Goal: Information Seeking & Learning: Check status

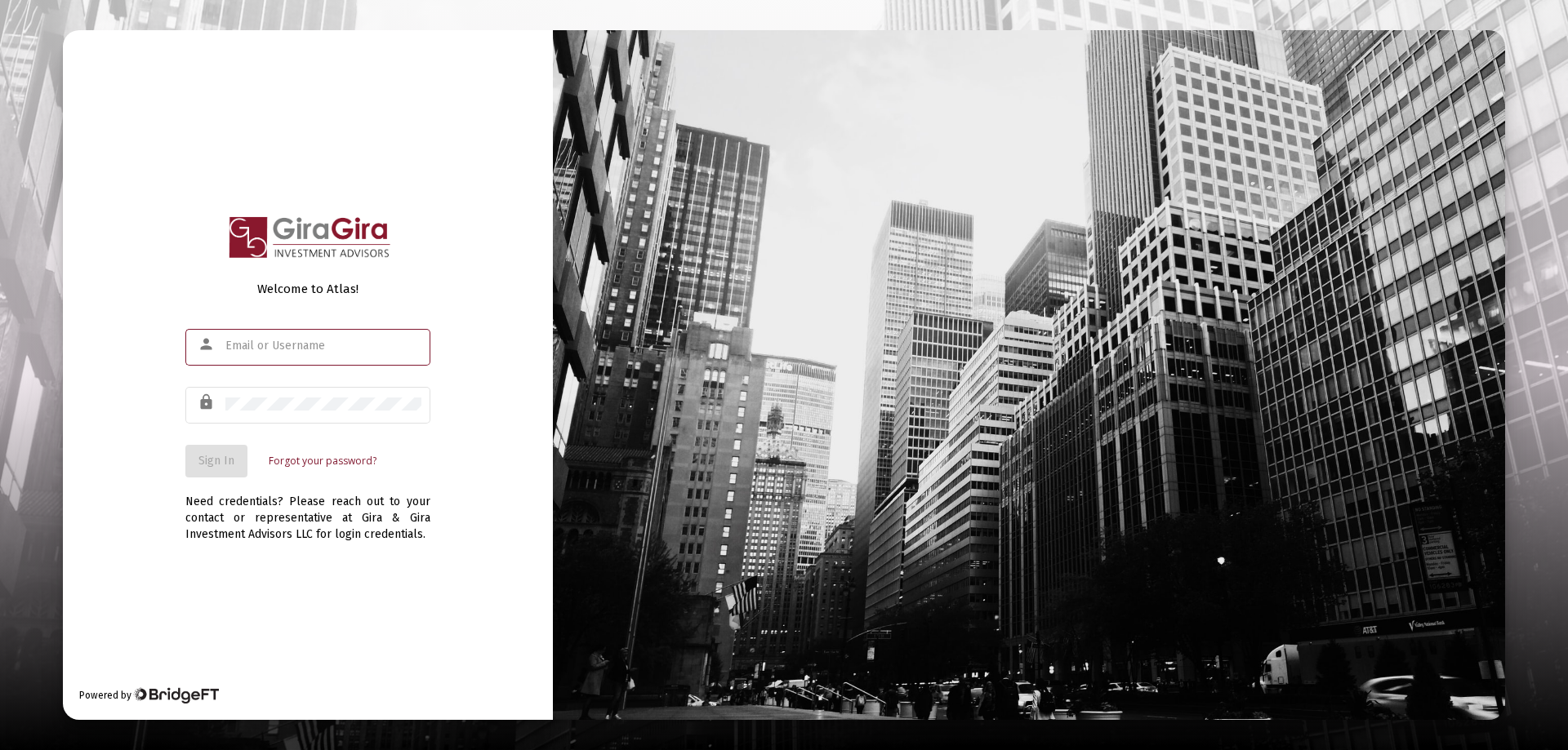
click at [251, 346] on input "text" at bounding box center [323, 346] width 196 height 13
type input "[PERSON_NAME][EMAIL_ADDRESS][DOMAIN_NAME]"
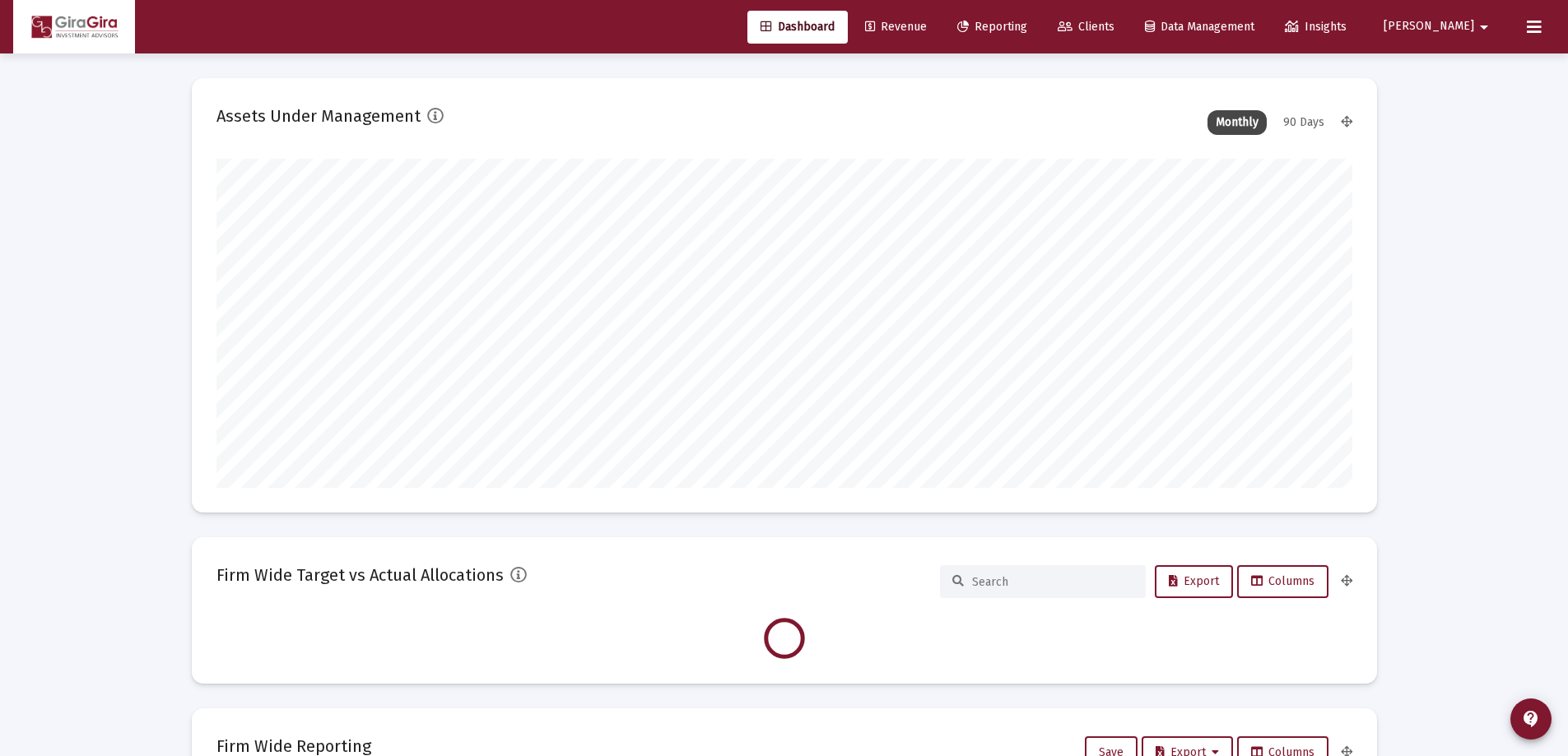
scroll to position [329, 1135]
type input "[DATE]"
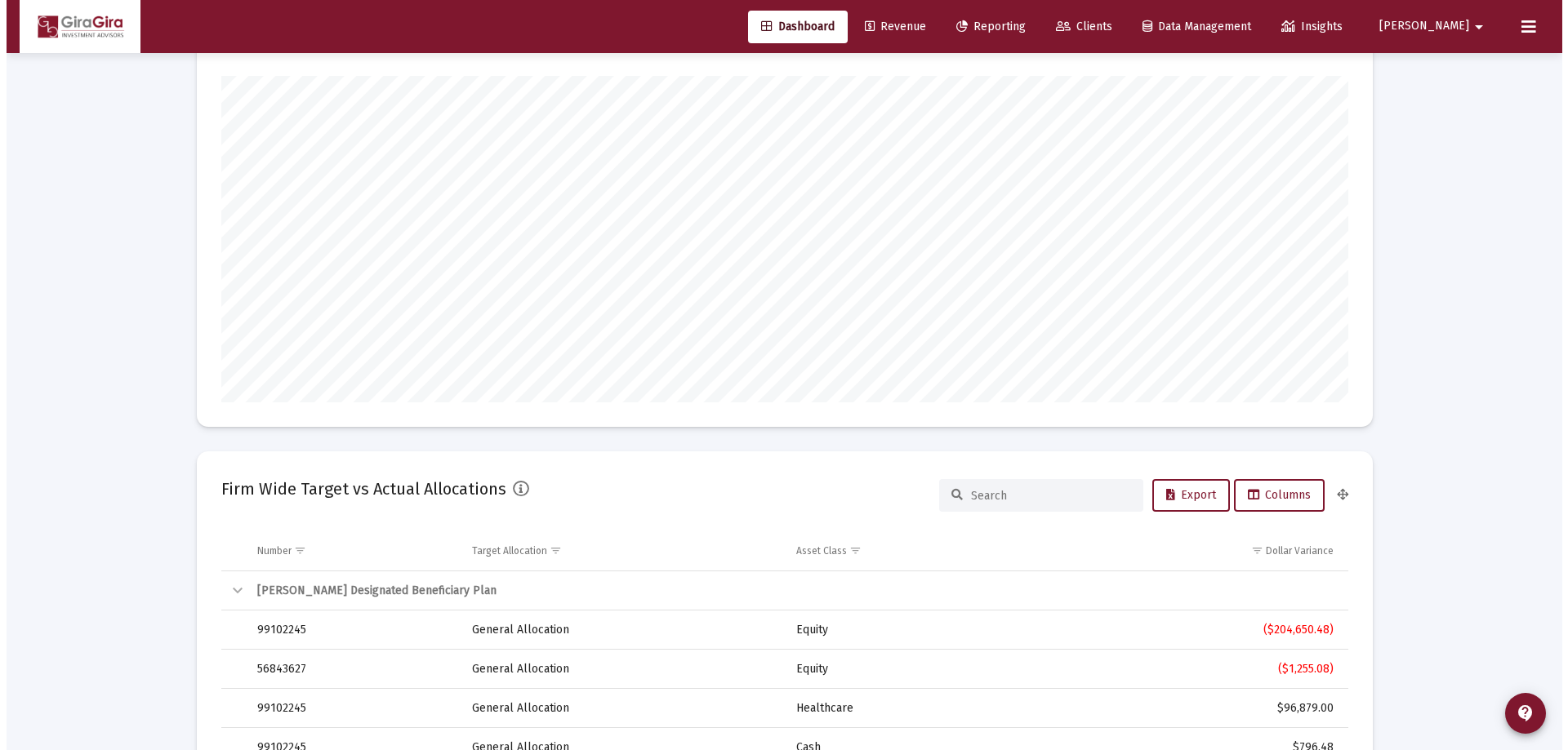
scroll to position [0, 0]
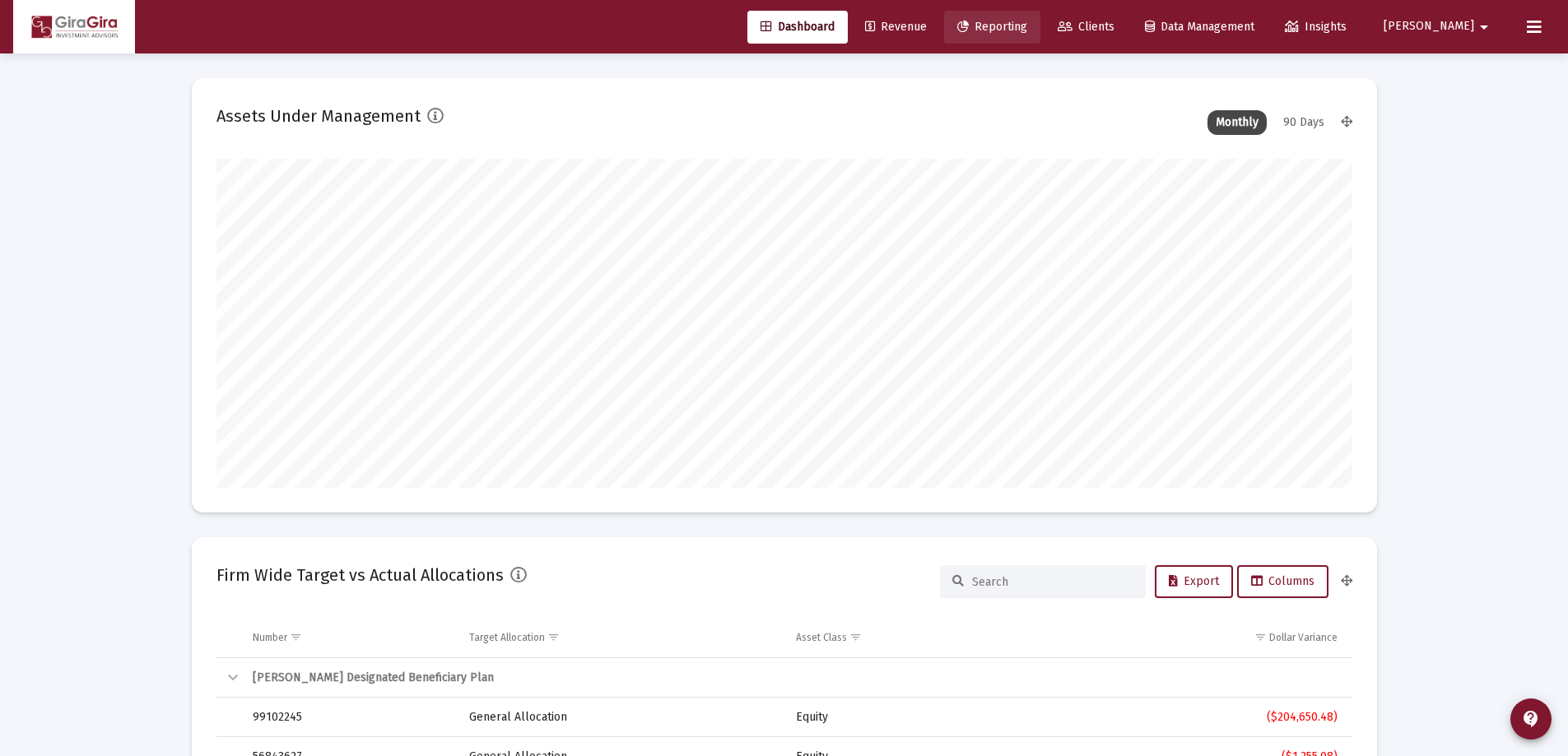
drag, startPoint x: 1054, startPoint y: 25, endPoint x: 1075, endPoint y: 50, distance: 32.6
click at [1027, 27] on span "Reporting" at bounding box center [991, 26] width 70 height 14
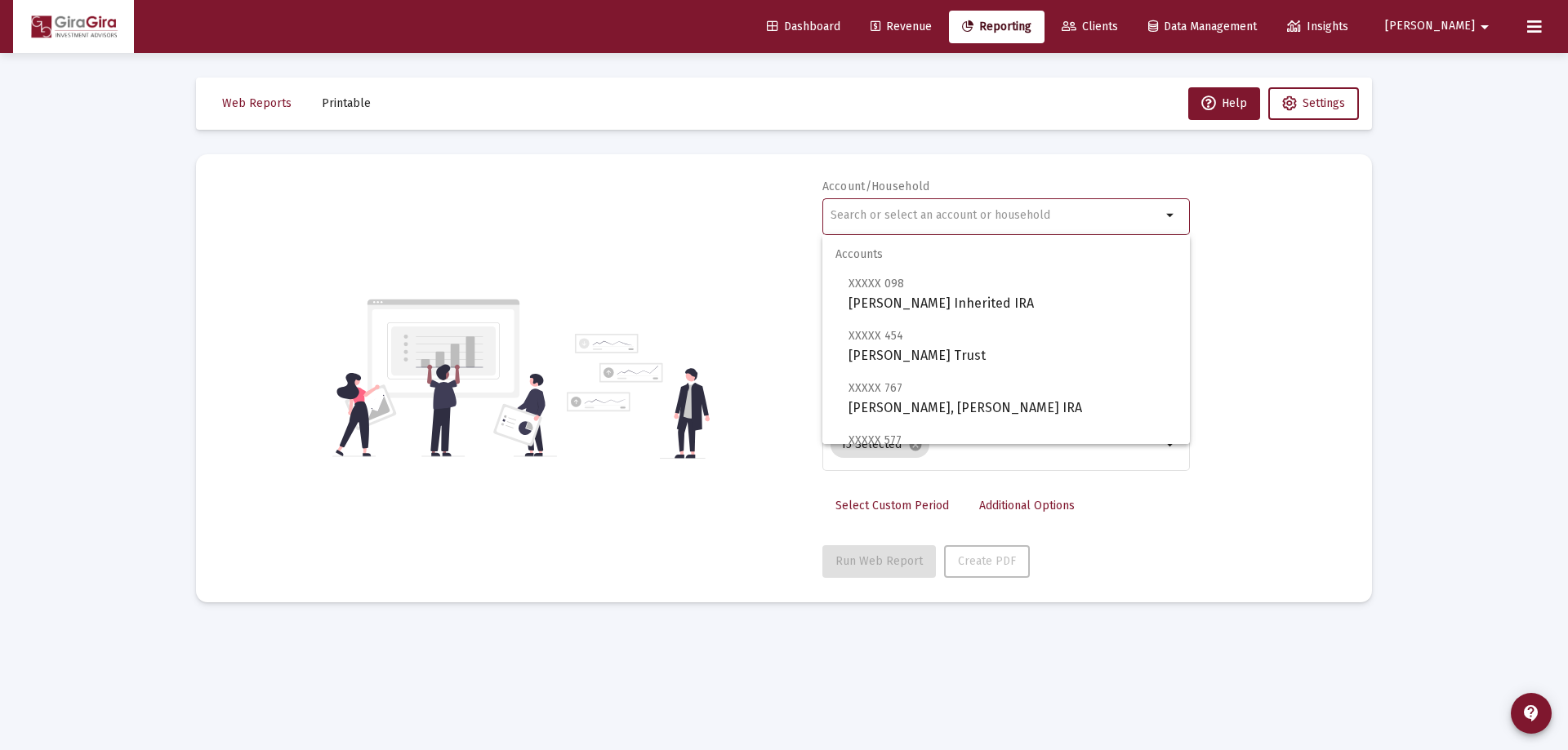
click at [843, 215] on input "text" at bounding box center [996, 215] width 331 height 13
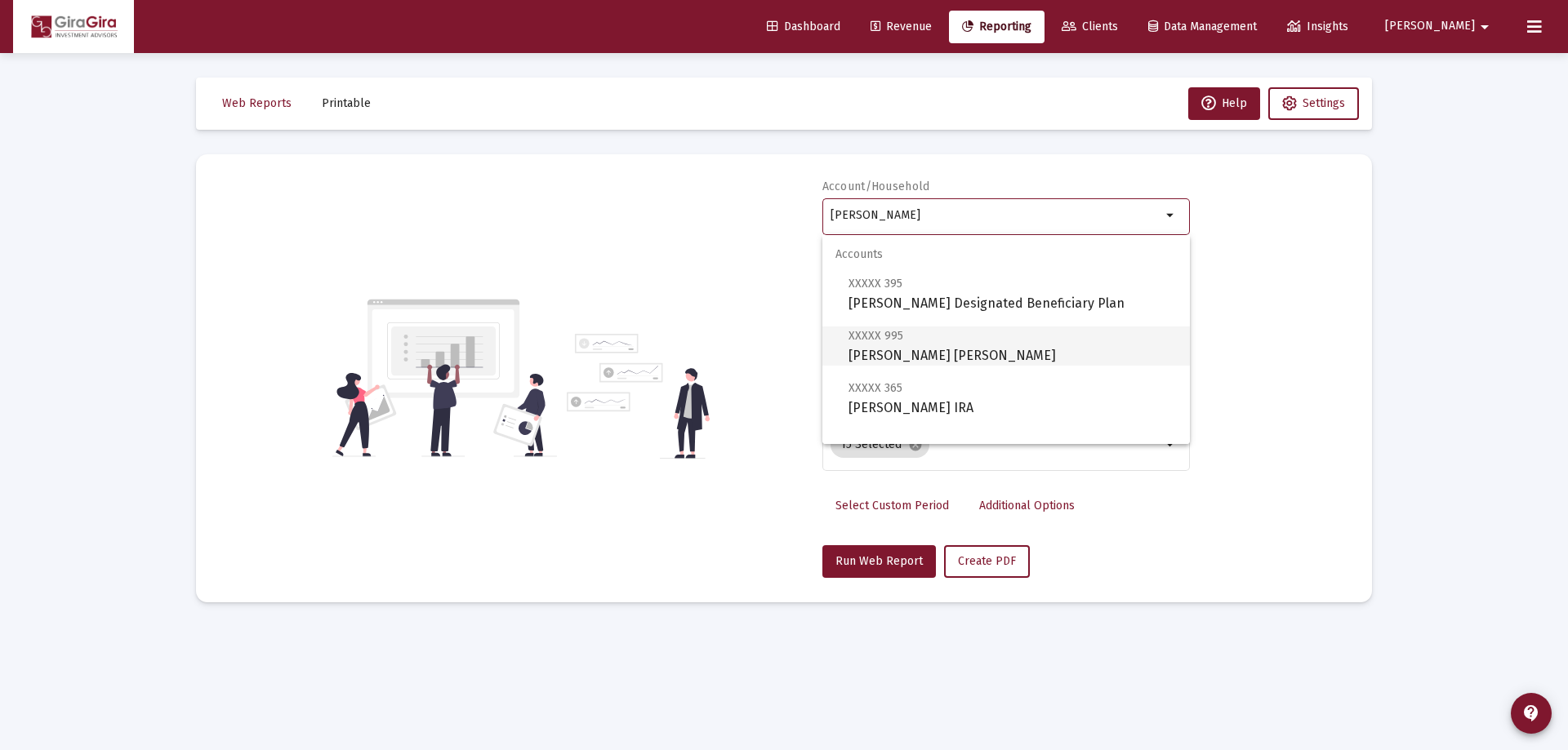
click at [882, 349] on span "XXXXX 995 [PERSON_NAME] [PERSON_NAME]" at bounding box center [1013, 345] width 328 height 40
type input "[PERSON_NAME] [PERSON_NAME]"
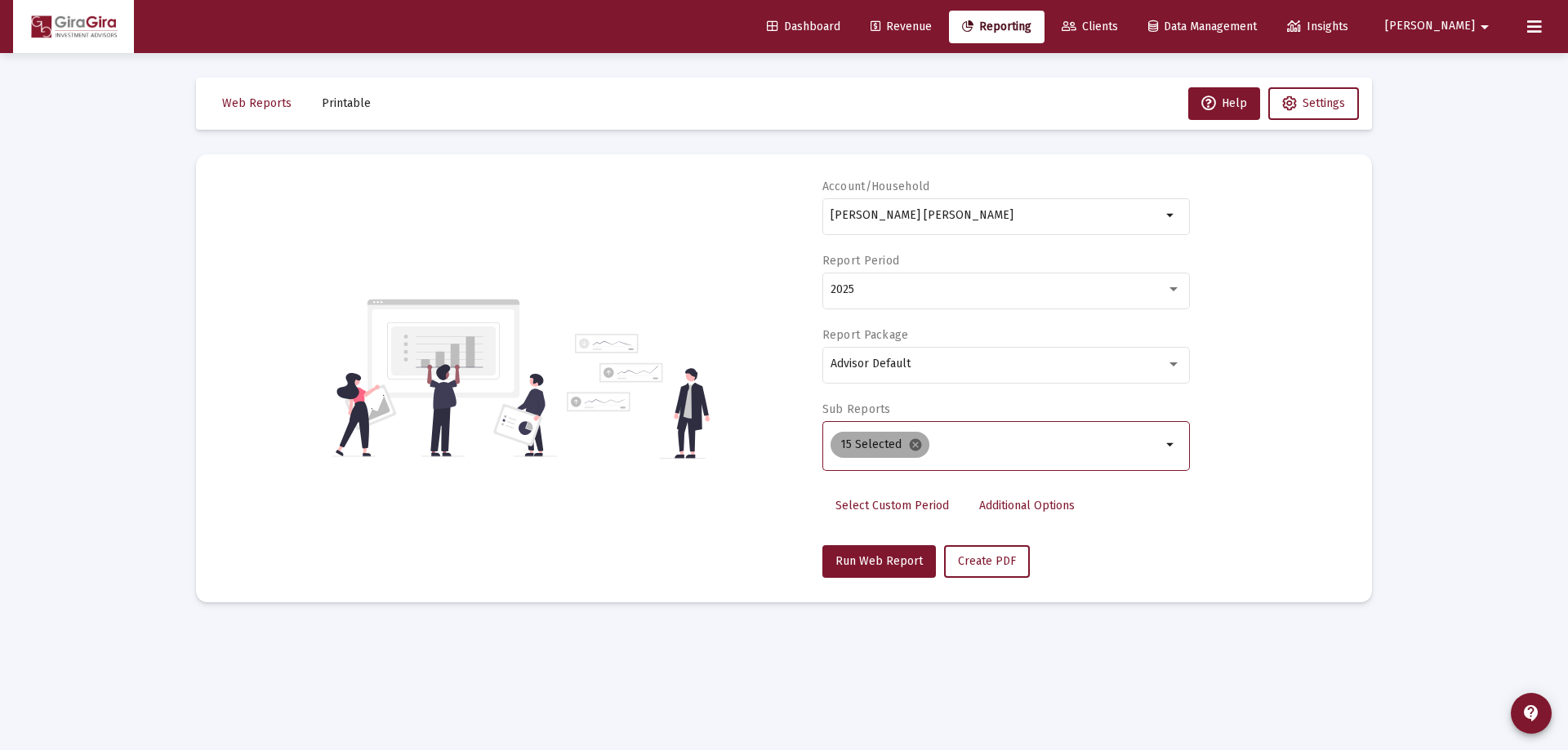
click at [910, 442] on mat-icon "cancel" at bounding box center [915, 445] width 15 height 15
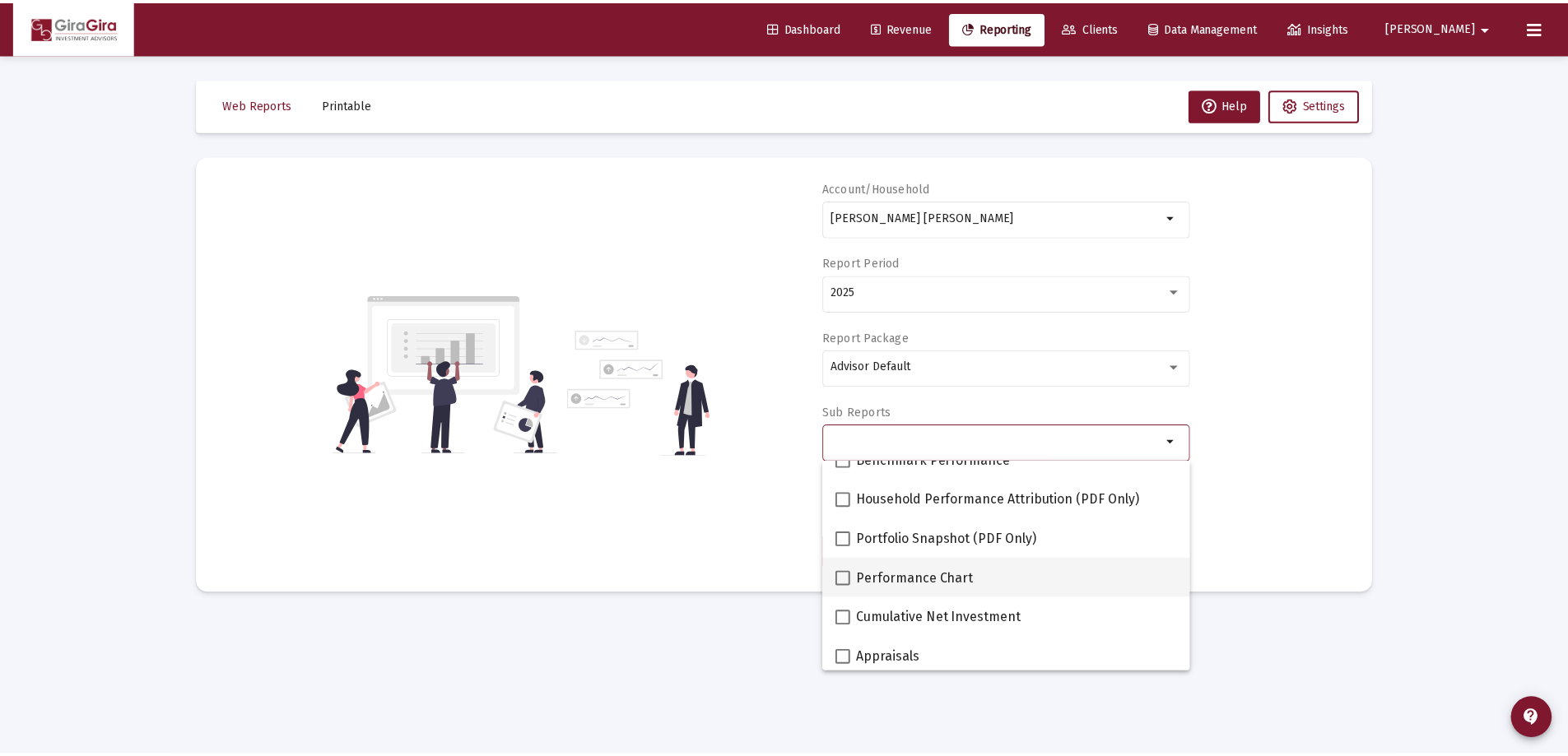
scroll to position [164, 0]
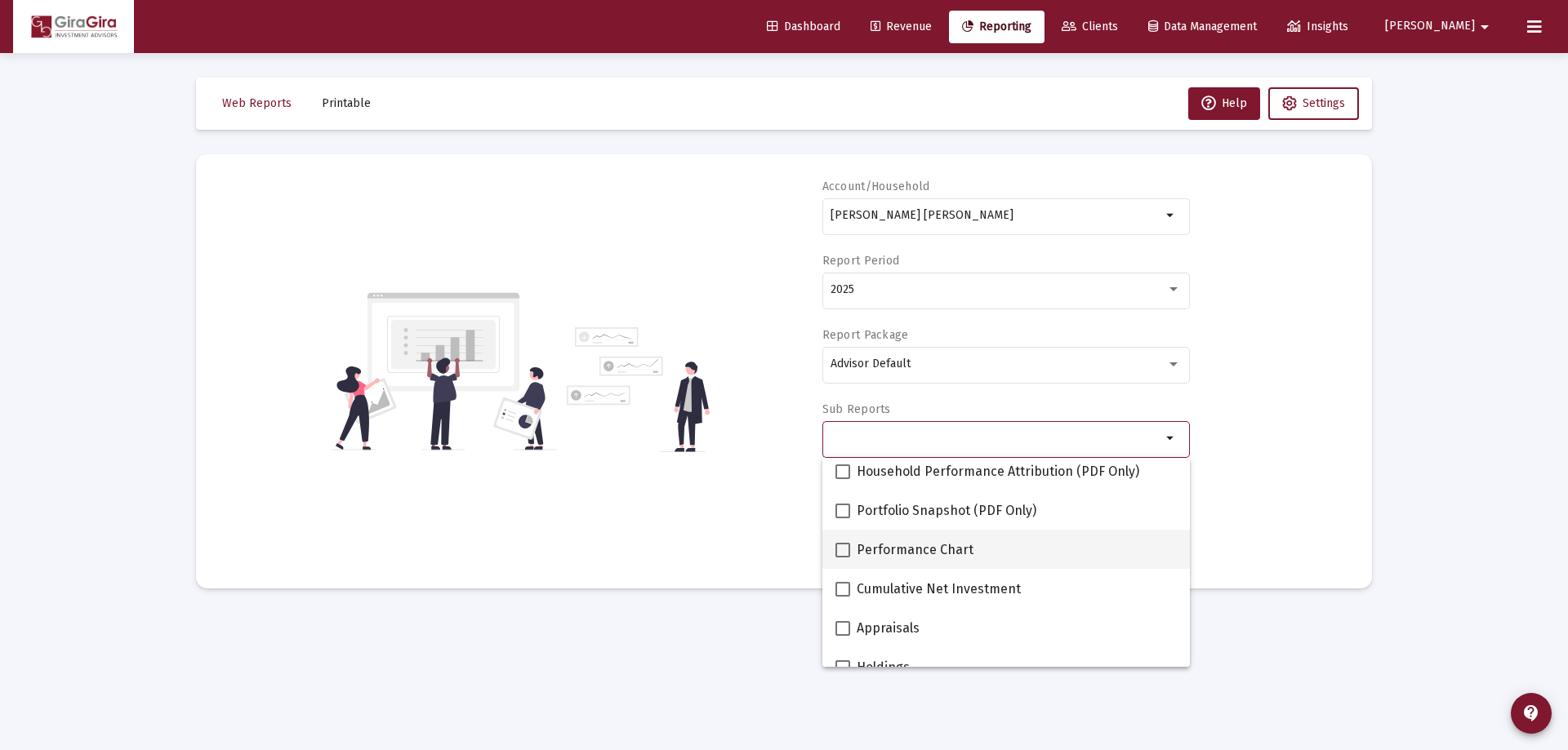
click at [845, 548] on span at bounding box center [843, 551] width 15 height 15
click at [843, 557] on input "Performance Chart" at bounding box center [842, 557] width 1 height 1
checkbox input "true"
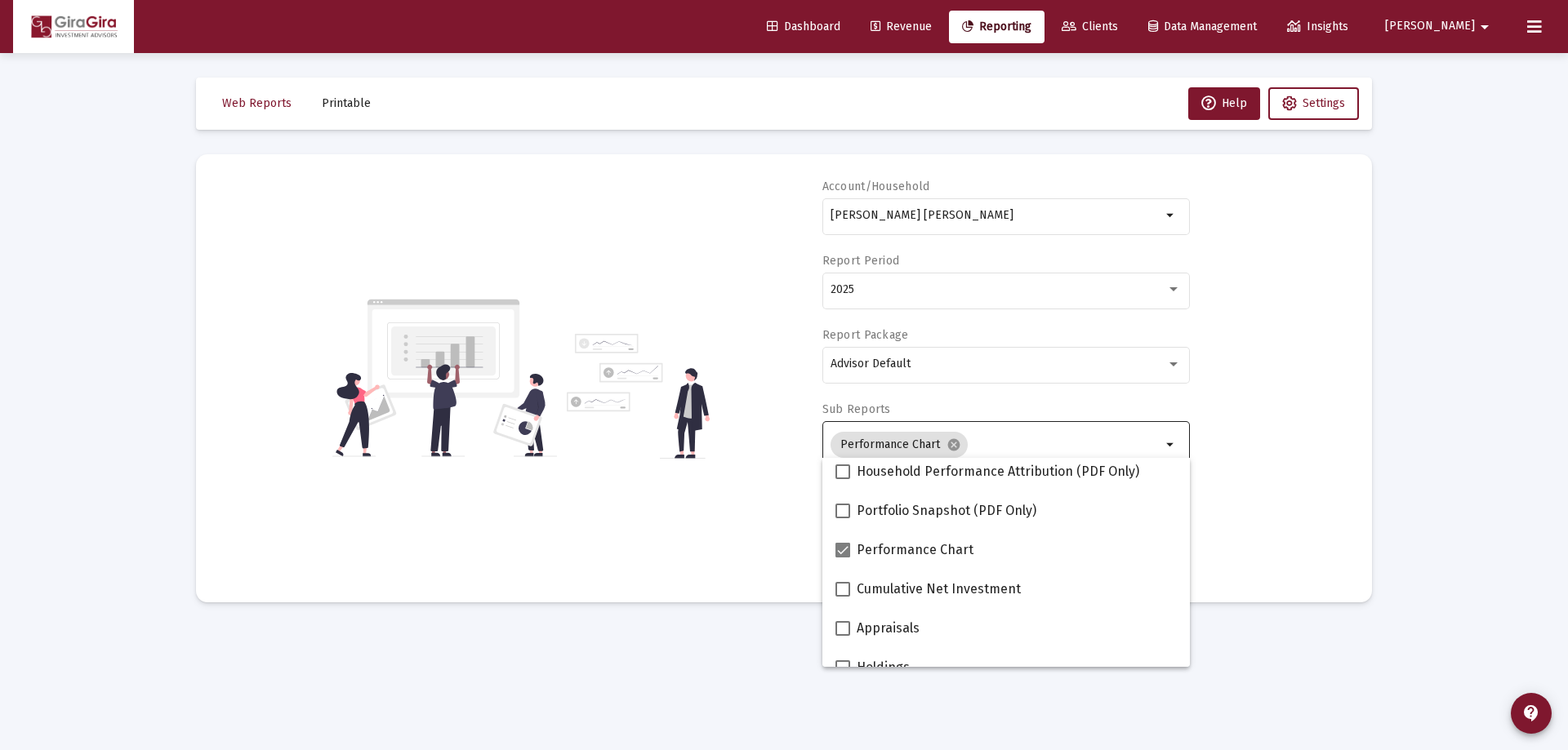
click at [1282, 498] on div "Account/[PERSON_NAME] [PERSON_NAME] arrow_drop_down Report Period 2025 Report P…" at bounding box center [784, 378] width 1127 height 400
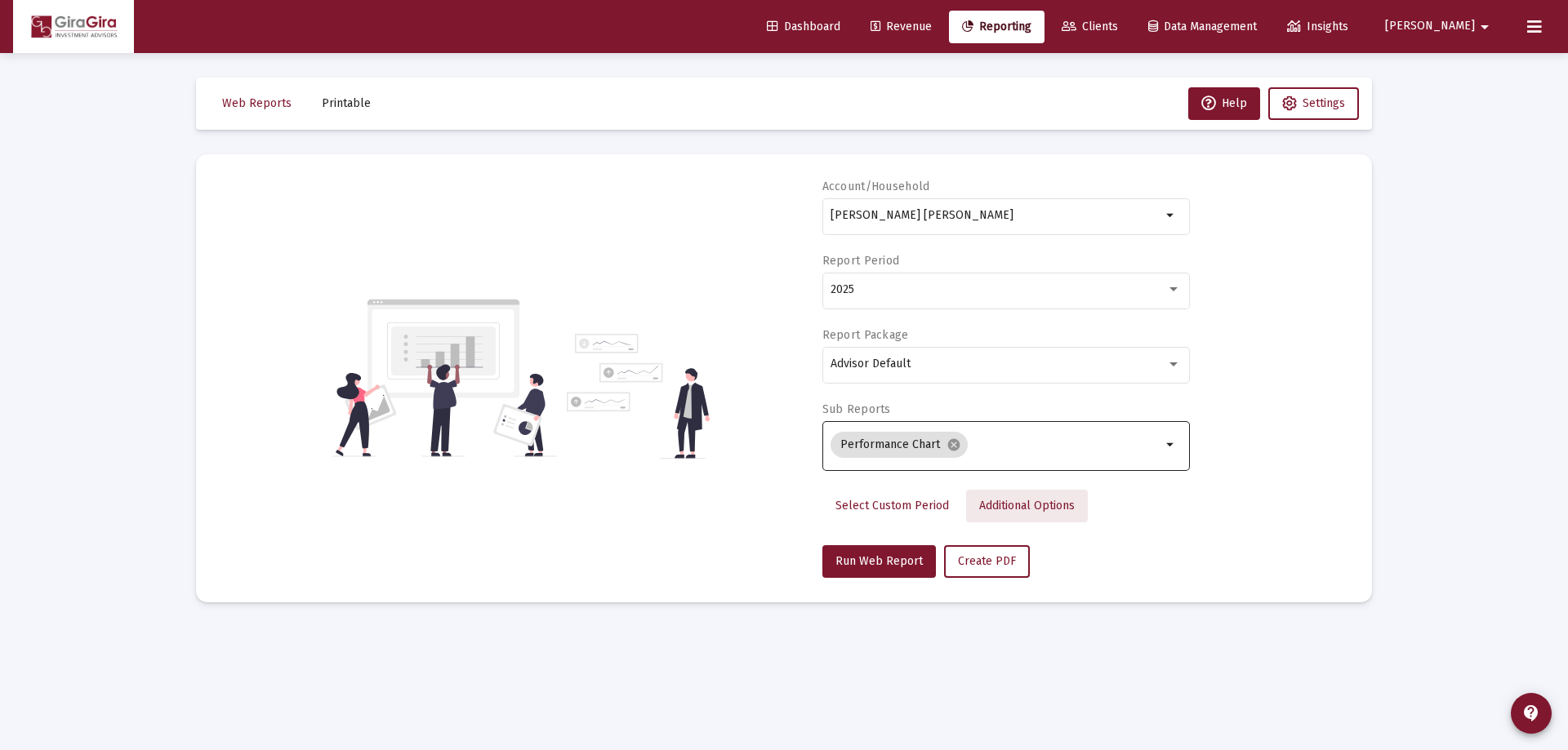
click at [1025, 503] on span "Additional Options" at bounding box center [1026, 505] width 96 height 14
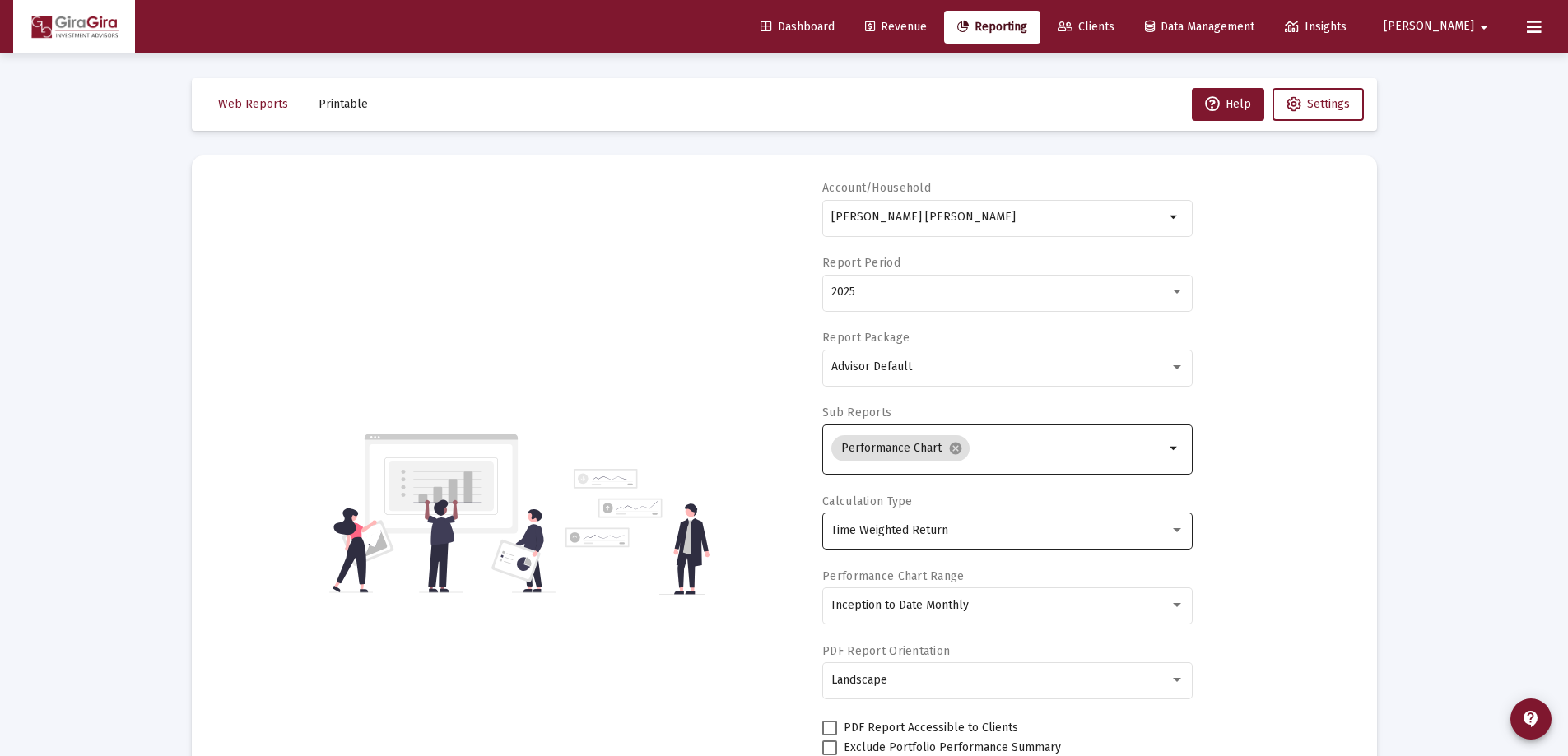
click at [879, 528] on span "Time Weighted Return" at bounding box center [889, 530] width 117 height 14
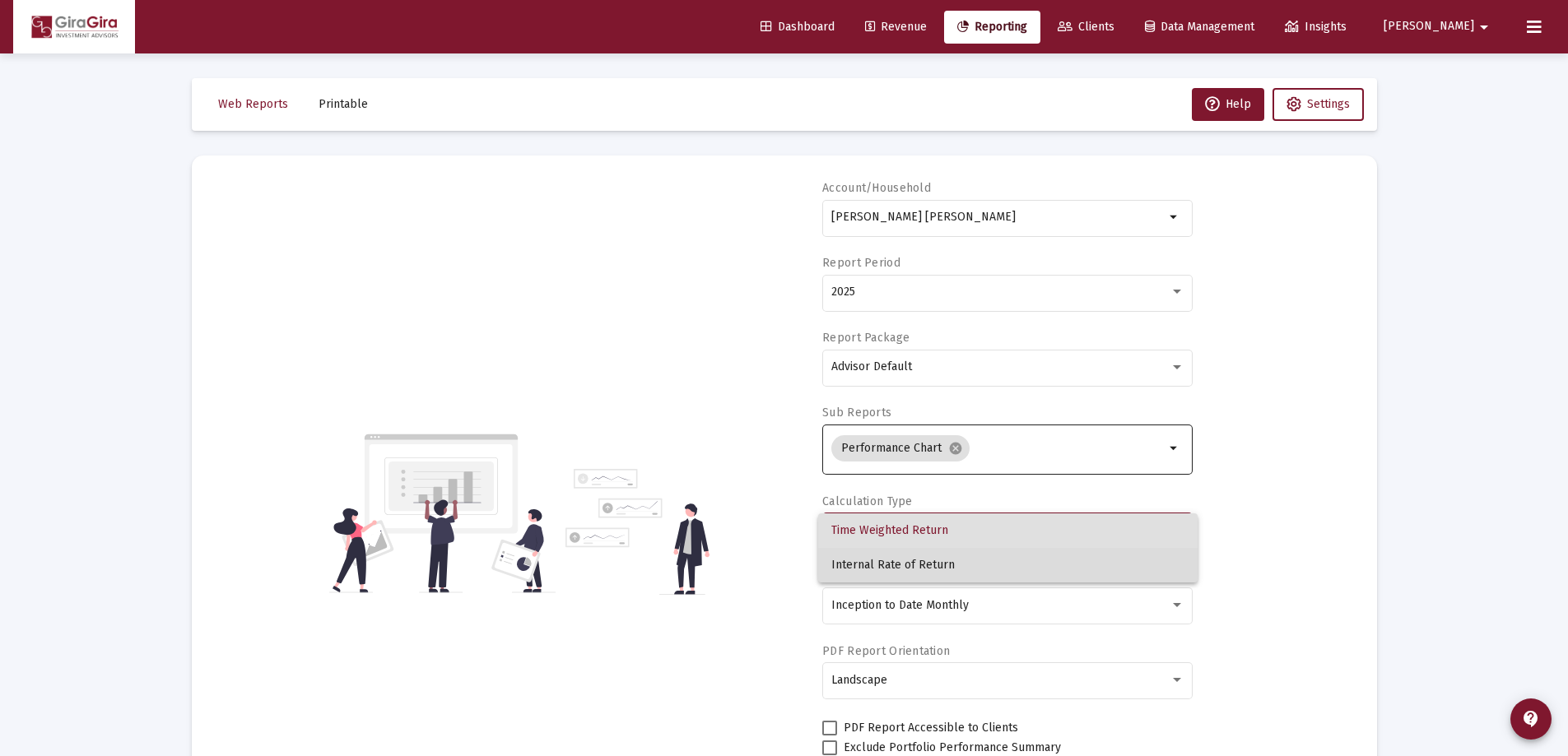
click at [877, 560] on span "Internal Rate of Return" at bounding box center [1007, 564] width 353 height 35
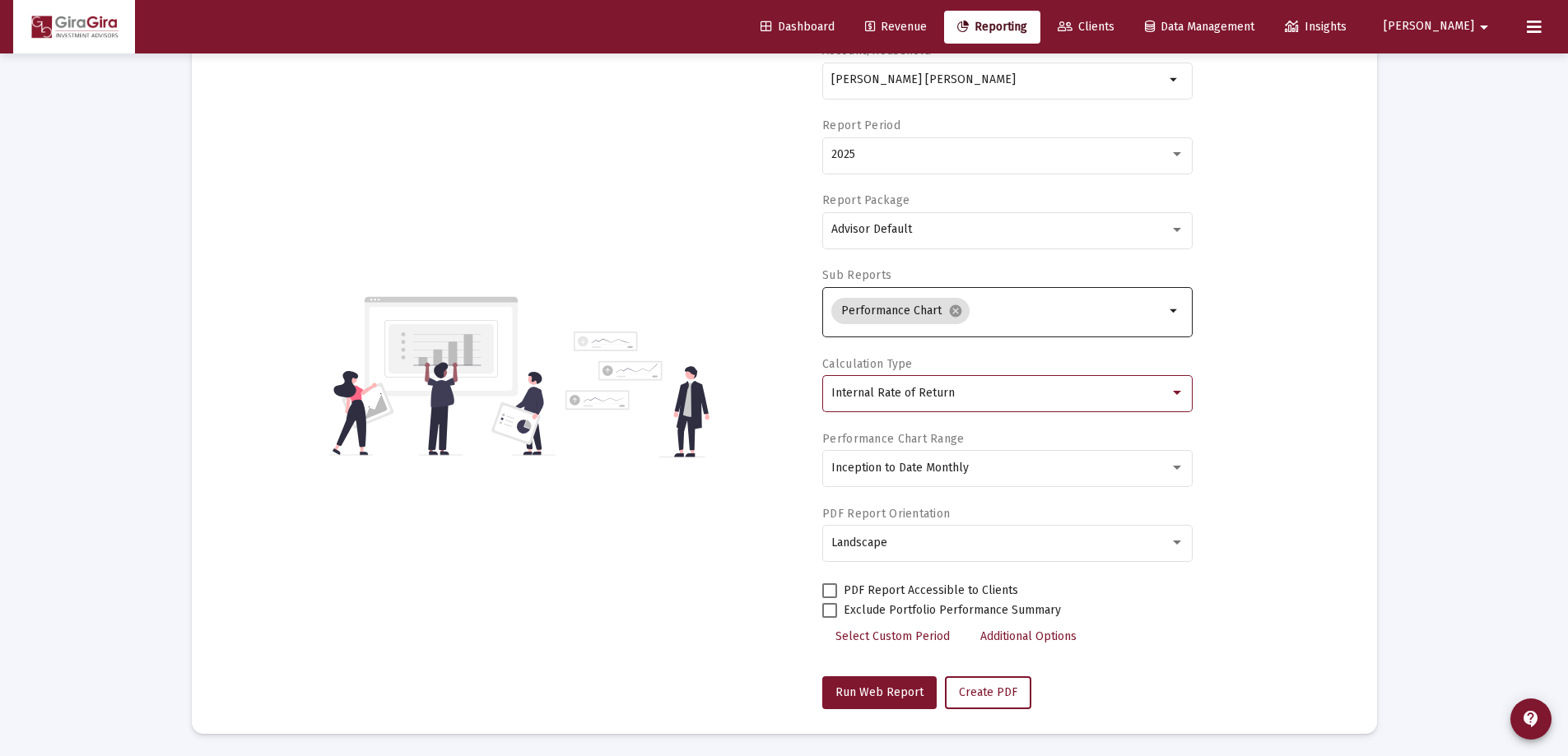
scroll to position [140, 0]
drag, startPoint x: 894, startPoint y: 684, endPoint x: 1260, endPoint y: 412, distance: 456.0
click at [900, 678] on button "Run Web Report" at bounding box center [879, 690] width 114 height 33
select select "View all"
drag, startPoint x: 1422, startPoint y: 582, endPoint x: 1416, endPoint y: 590, distance: 10.0
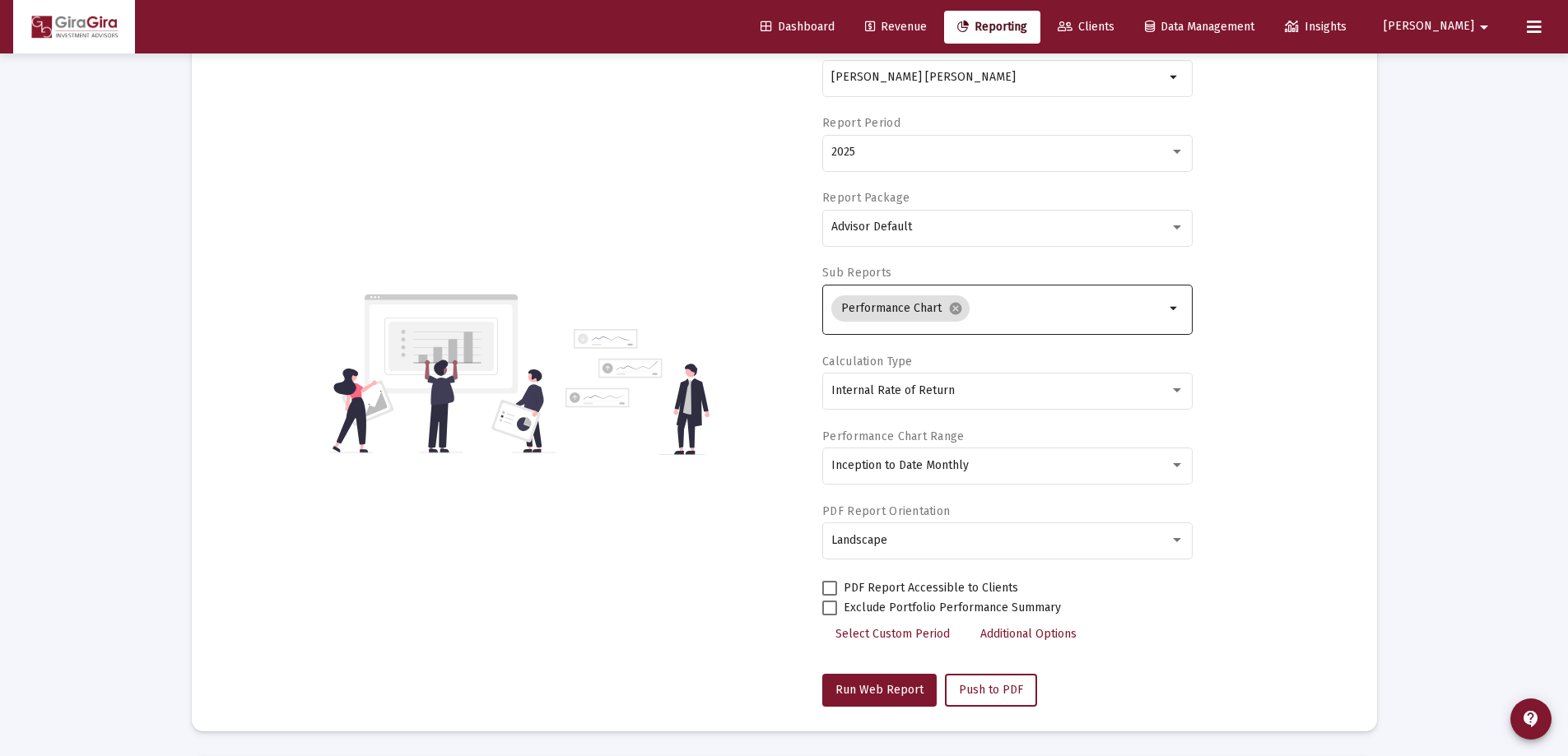
click at [1423, 582] on div "Loading... Web Reports Printable Help Settings Account/[PERSON_NAME] [PERSON_NA…" at bounding box center [784, 639] width 1568 height 1559
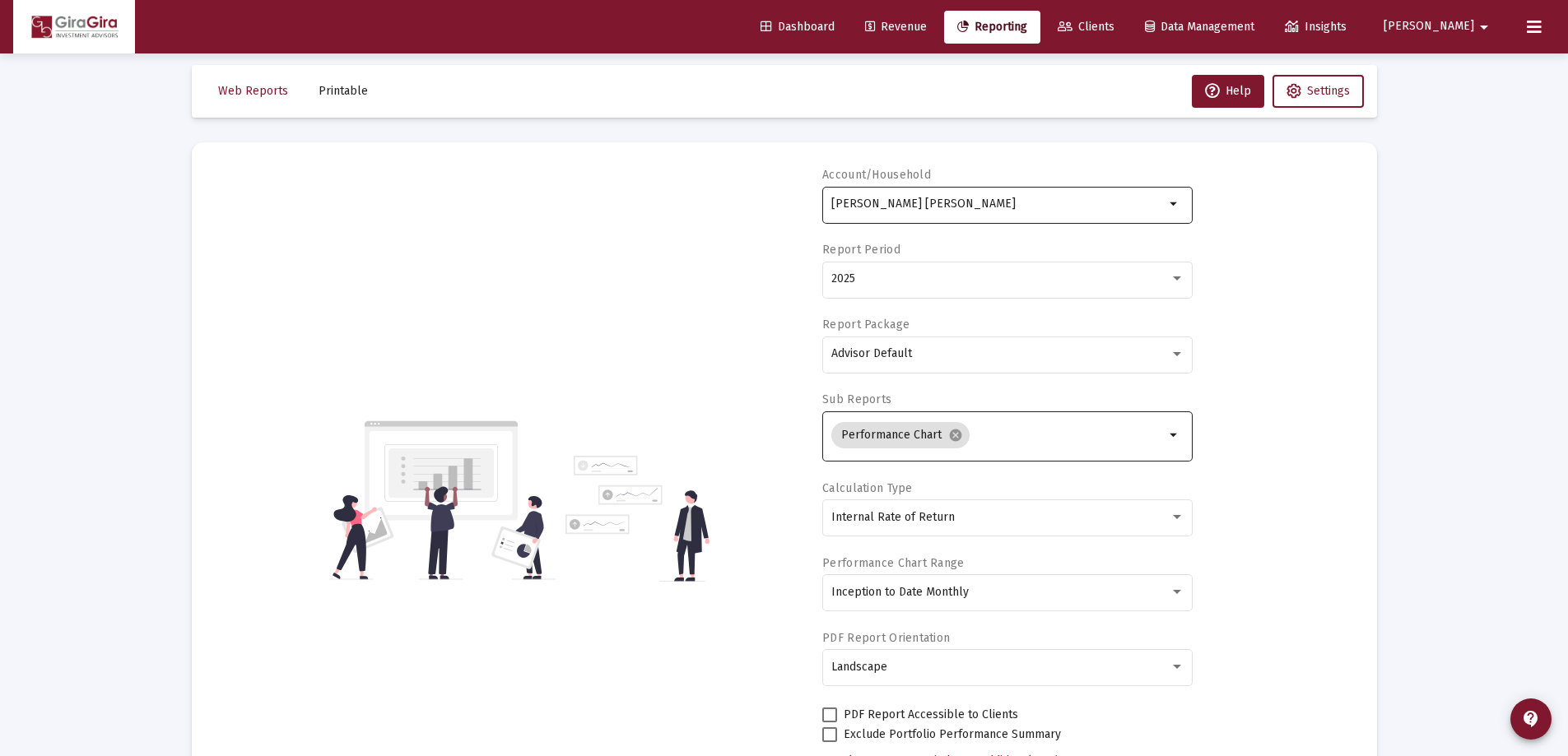
scroll to position [0, 0]
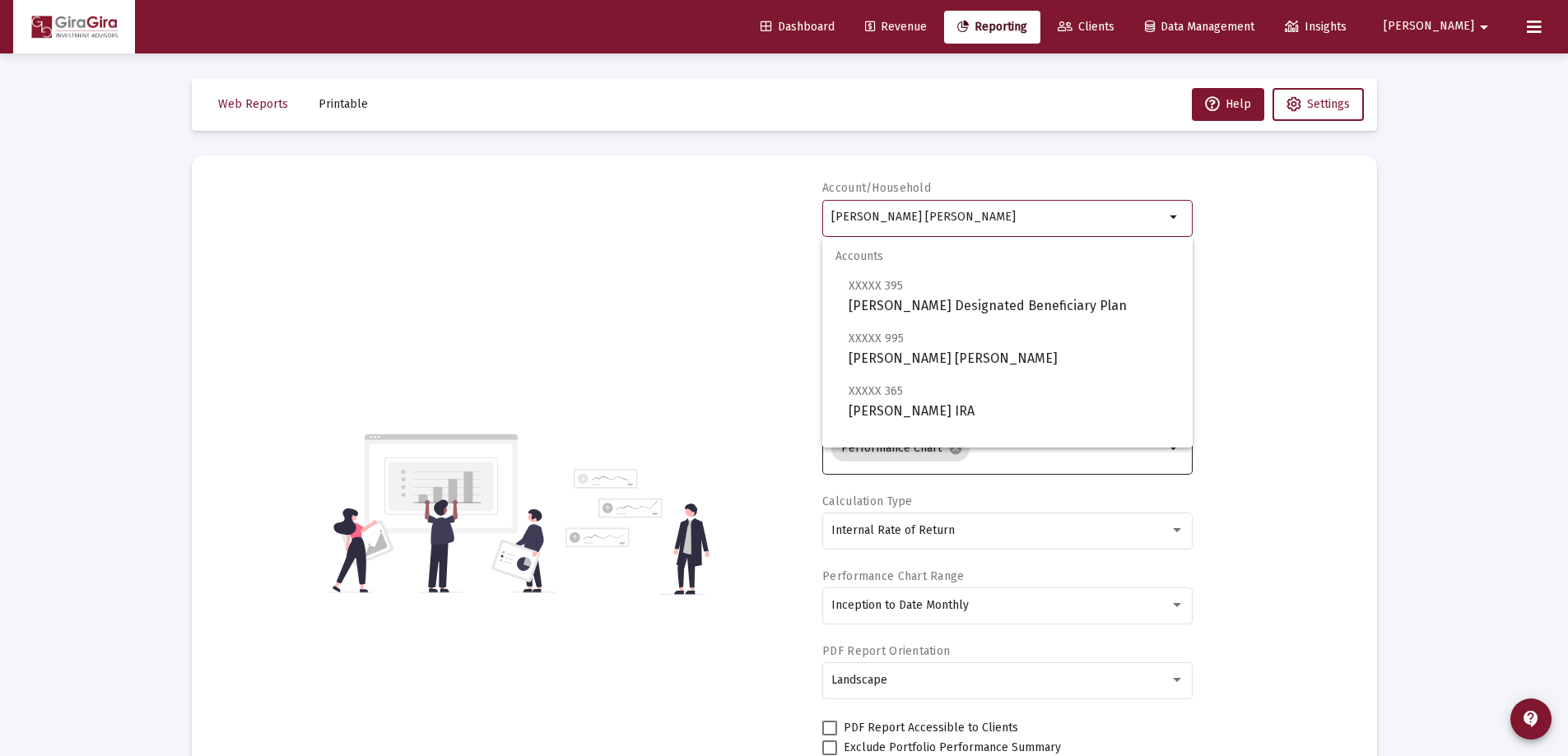
click at [927, 218] on input "[PERSON_NAME] [PERSON_NAME]" at bounding box center [997, 217] width 334 height 13
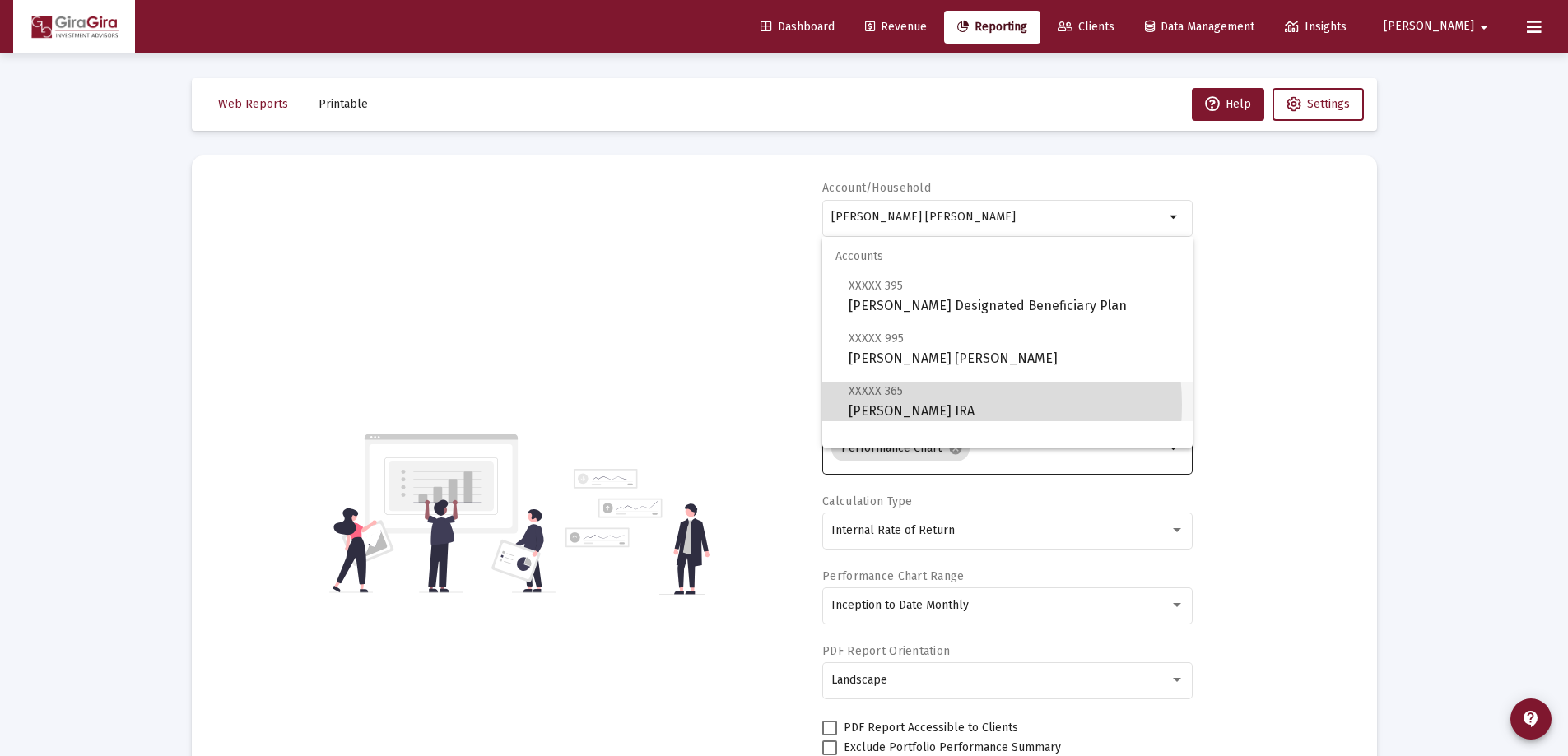
click at [944, 405] on span "XXXXX 365 [PERSON_NAME] IRA" at bounding box center [1014, 401] width 331 height 40
type input "[PERSON_NAME] IRA"
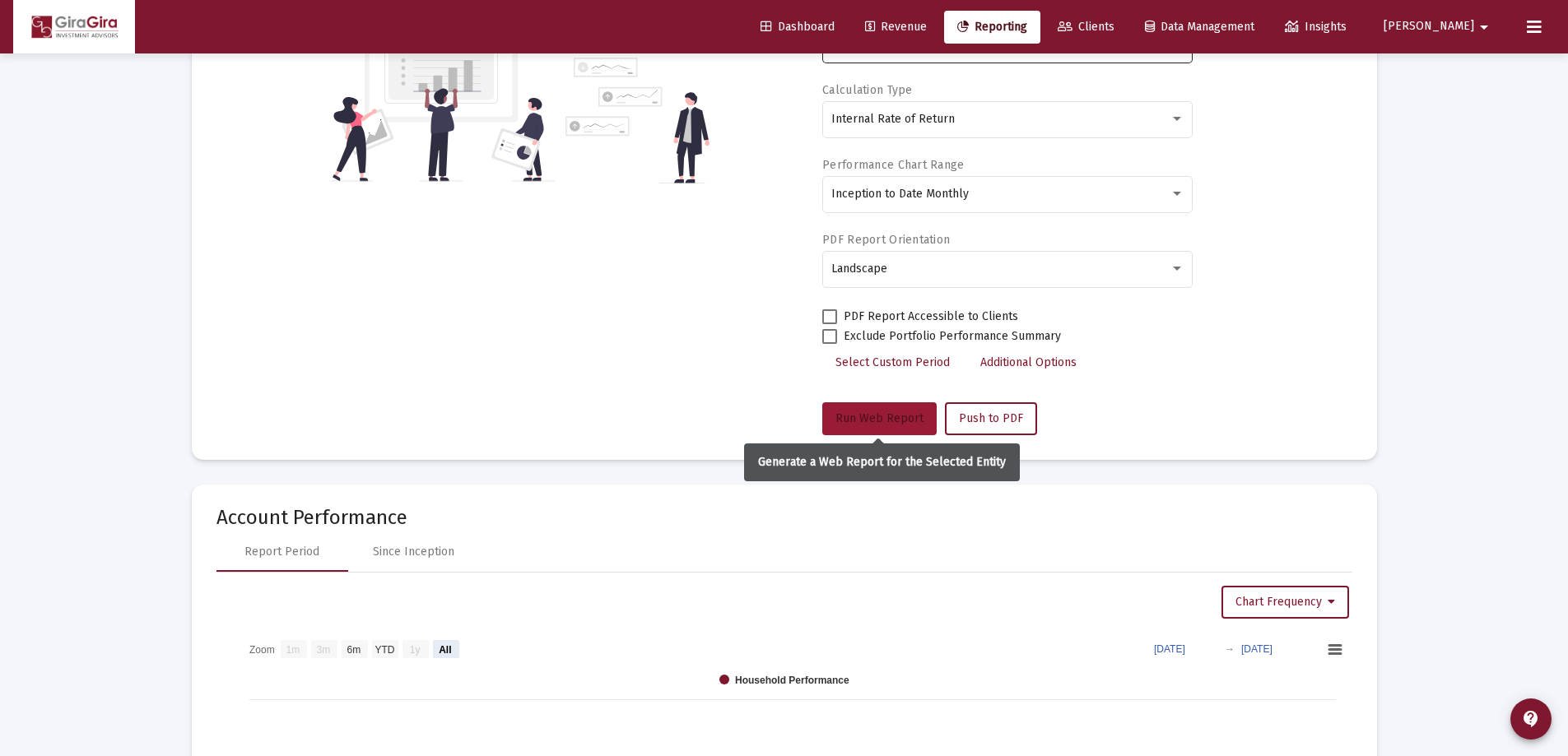
click at [886, 413] on span "Run Web Report" at bounding box center [879, 418] width 88 height 14
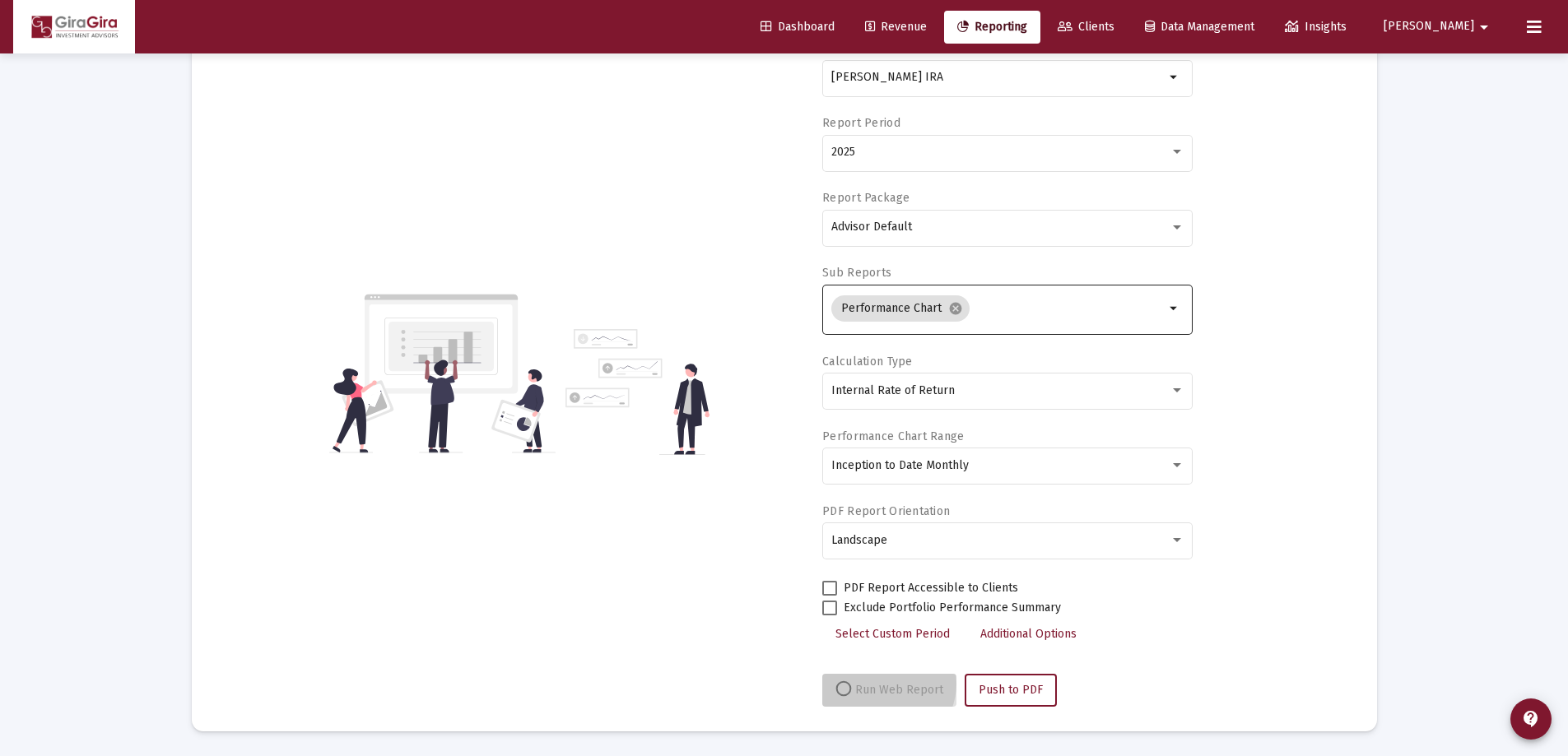
scroll to position [140, 0]
select select "View all"
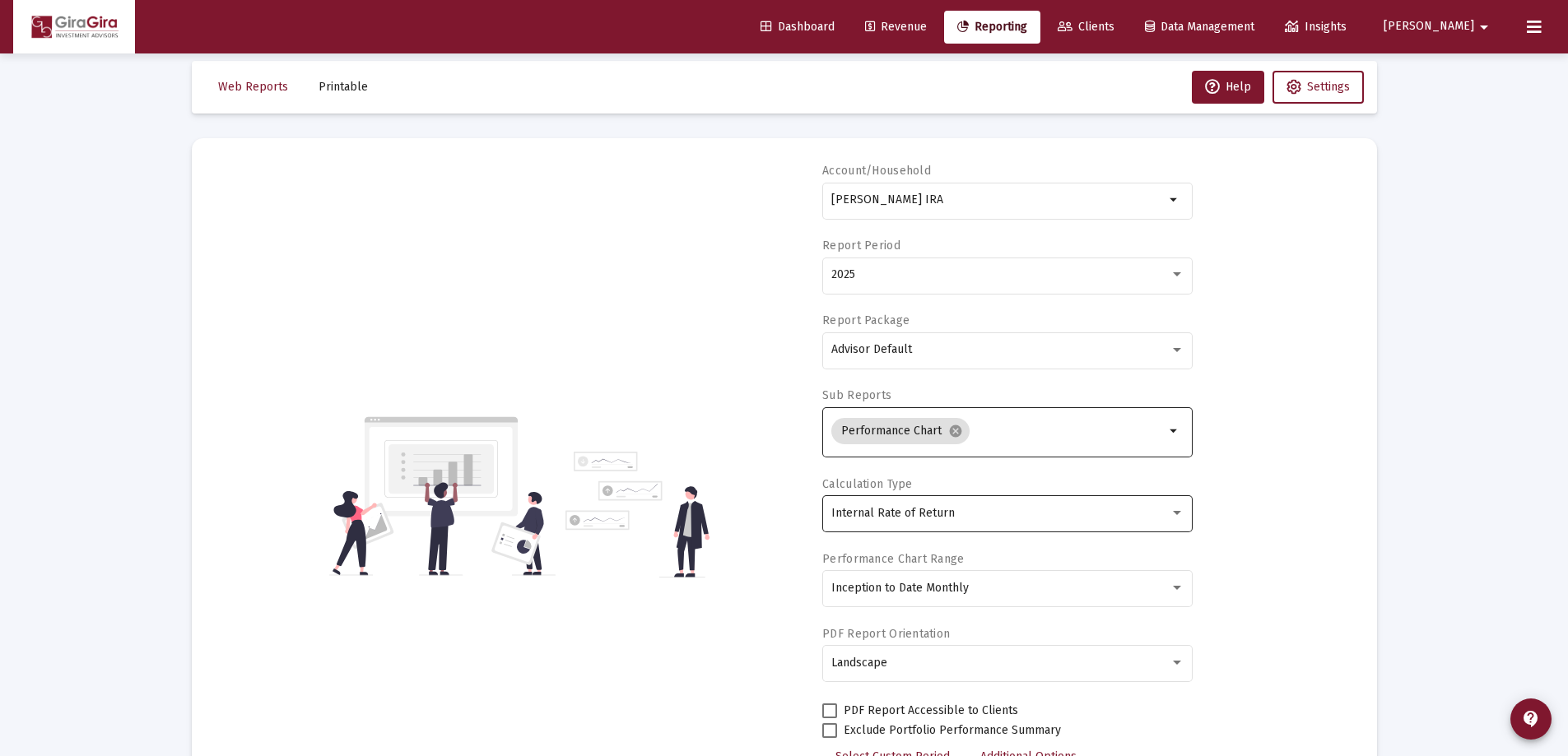
scroll to position [0, 0]
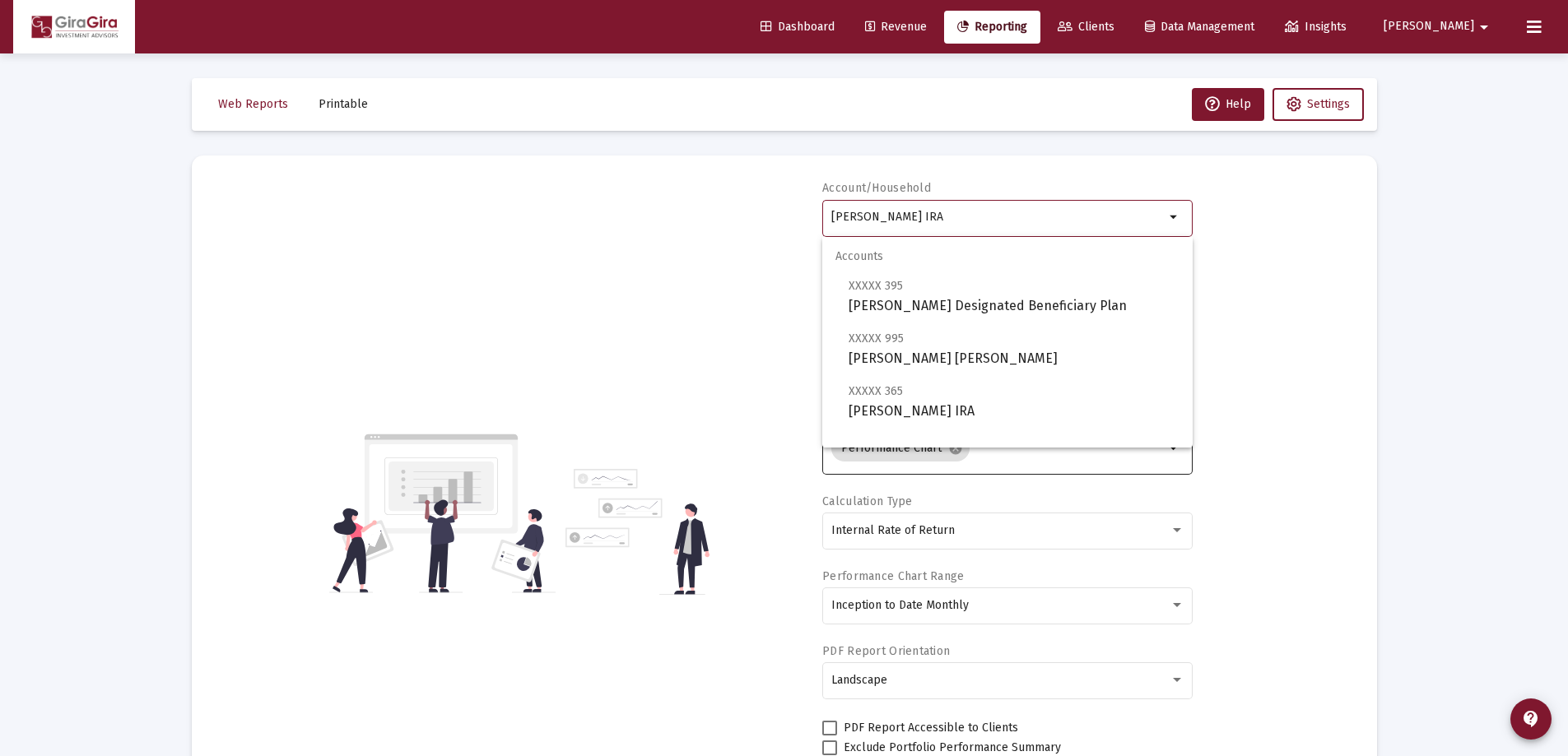
click at [881, 221] on input "[PERSON_NAME] IRA" at bounding box center [997, 217] width 334 height 13
click at [1017, 301] on span "XXXXX 395 [PERSON_NAME] Designated Beneficiary Plan" at bounding box center [1014, 295] width 331 height 40
type input "[PERSON_NAME] Designated Beneficiary Plan"
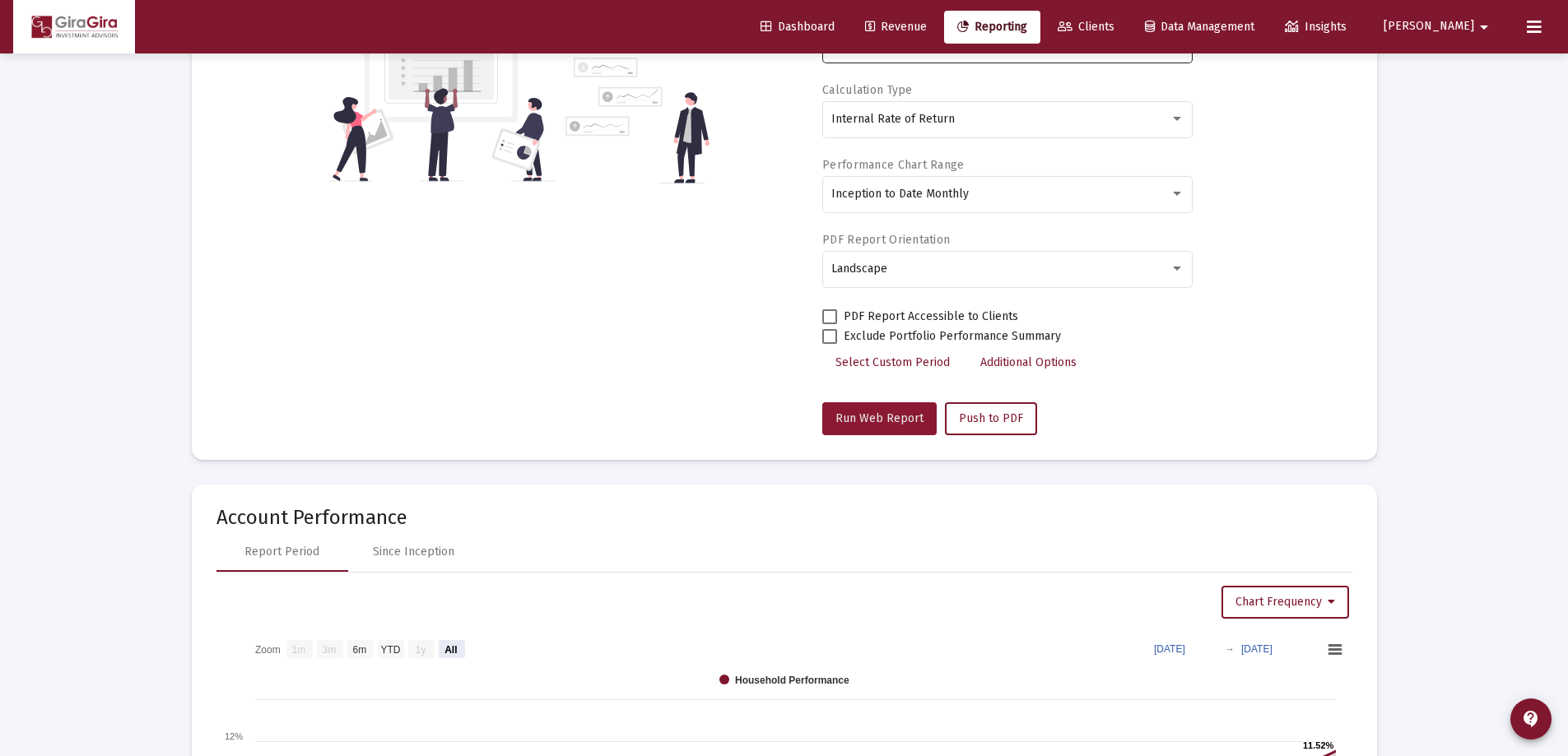
click at [891, 418] on span "Run Web Report" at bounding box center [879, 418] width 88 height 14
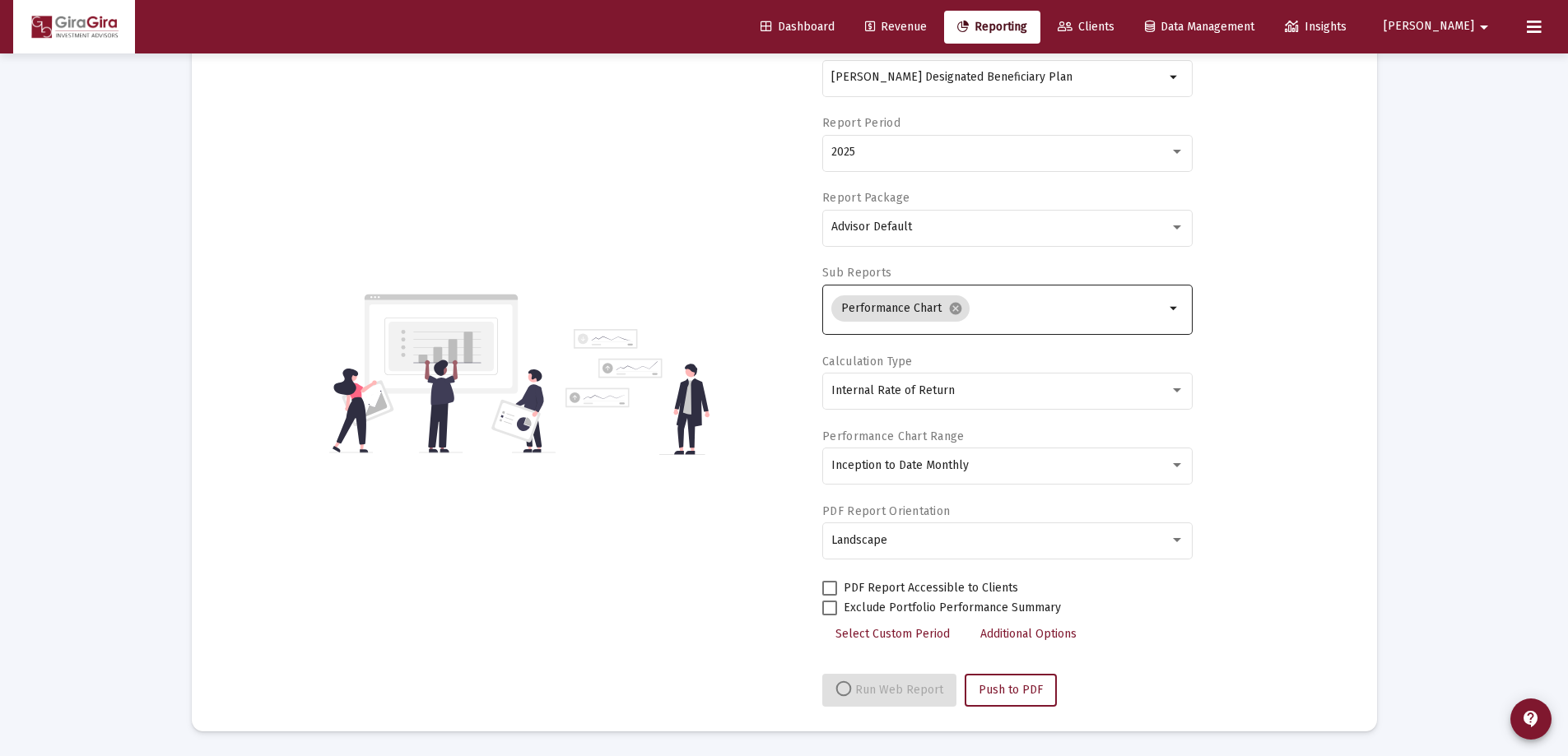
select select "View all"
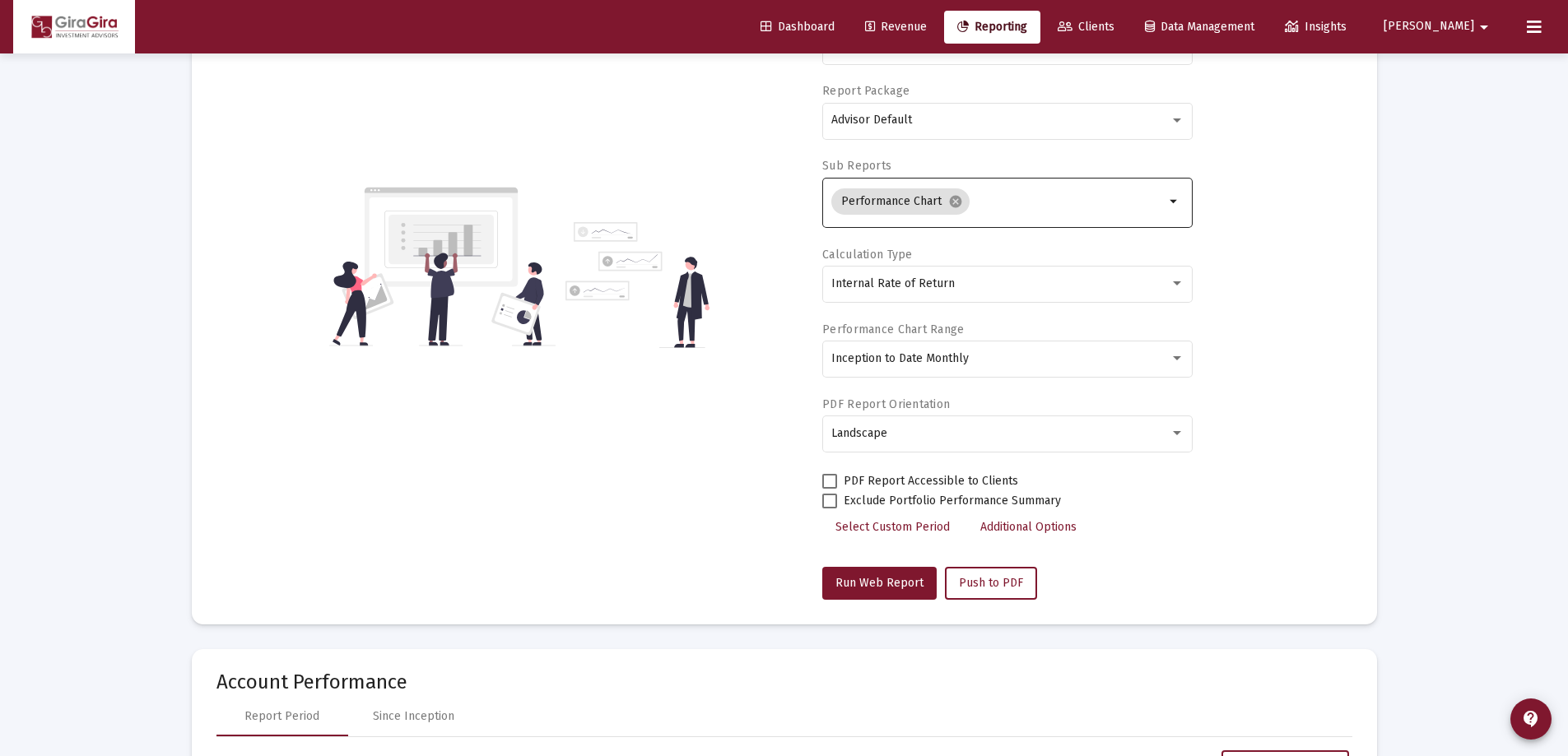
scroll to position [0, 0]
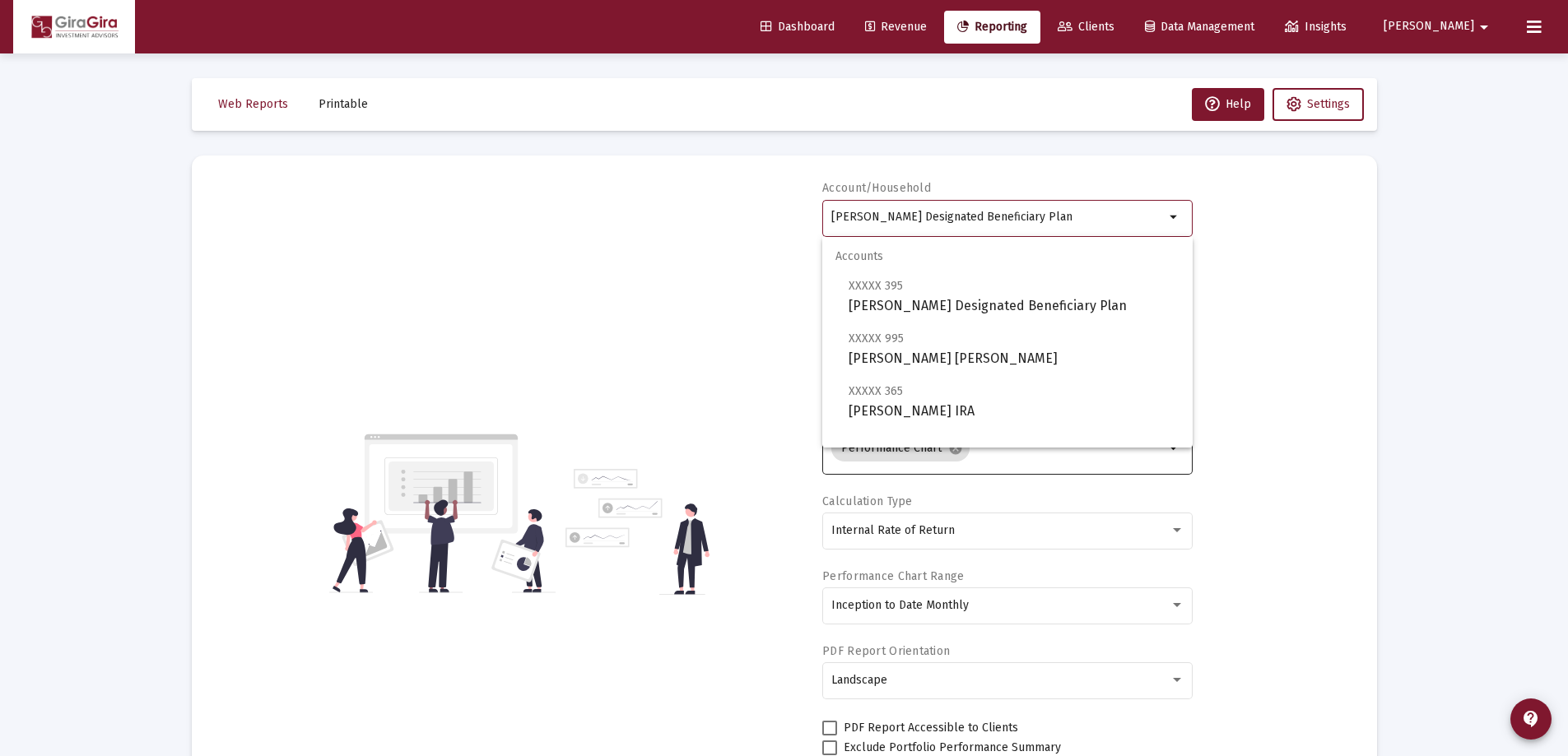
drag, startPoint x: 833, startPoint y: 211, endPoint x: 1431, endPoint y: 239, distance: 598.7
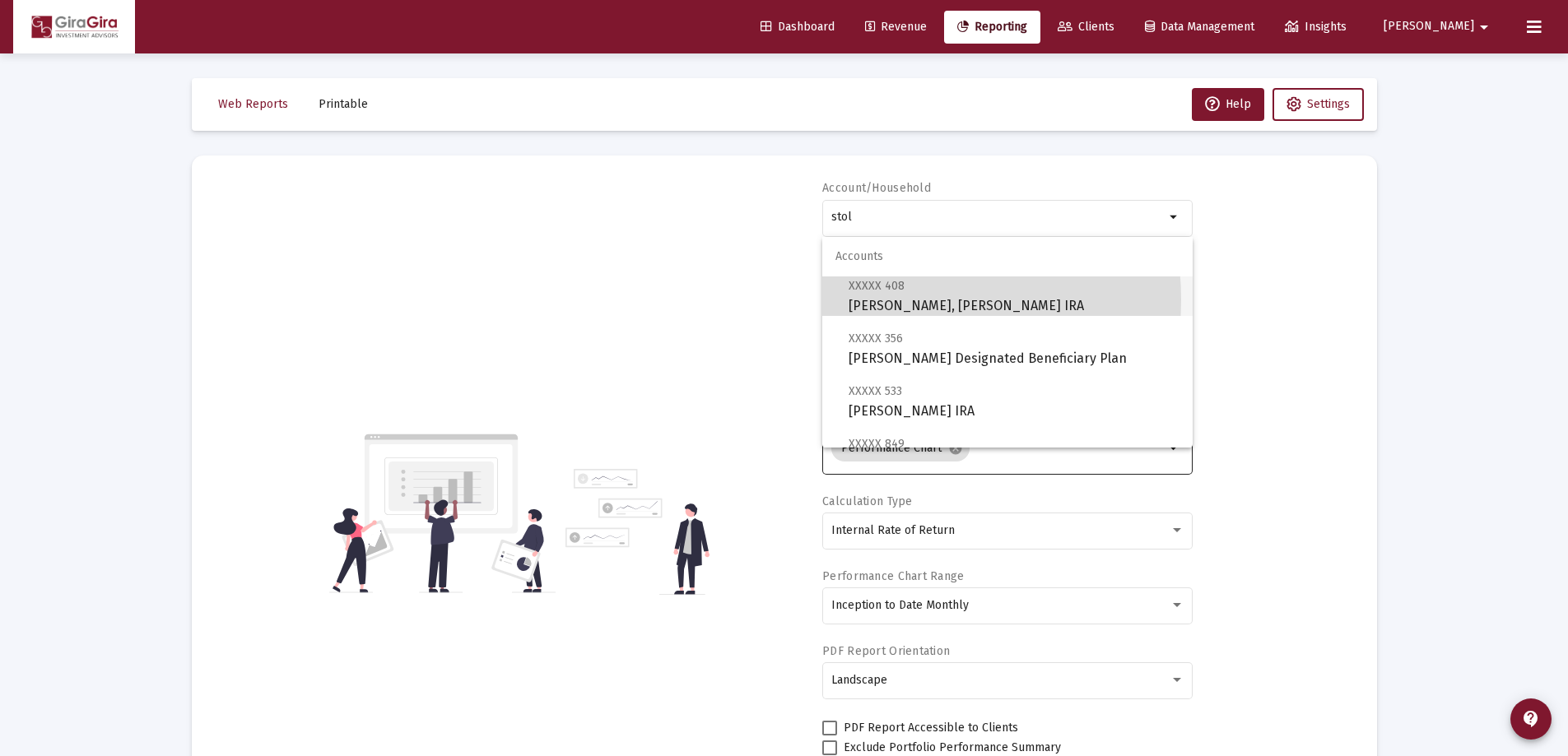
click at [876, 300] on span "XXXXX 408 [PERSON_NAME], [PERSON_NAME] IRA" at bounding box center [1014, 295] width 331 height 40
type input "[PERSON_NAME], [PERSON_NAME] IRA"
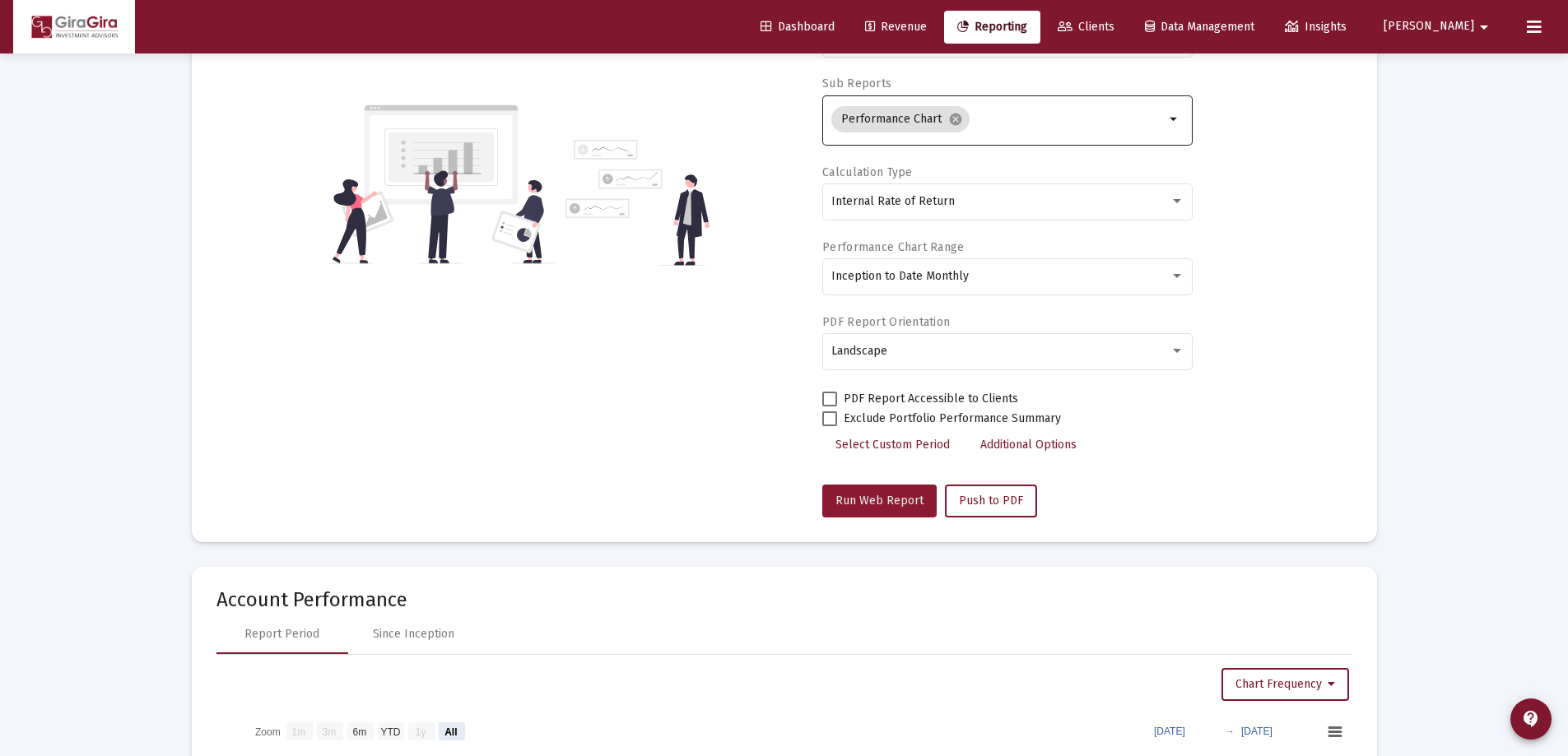
click at [872, 489] on button "Run Web Report" at bounding box center [879, 501] width 114 height 33
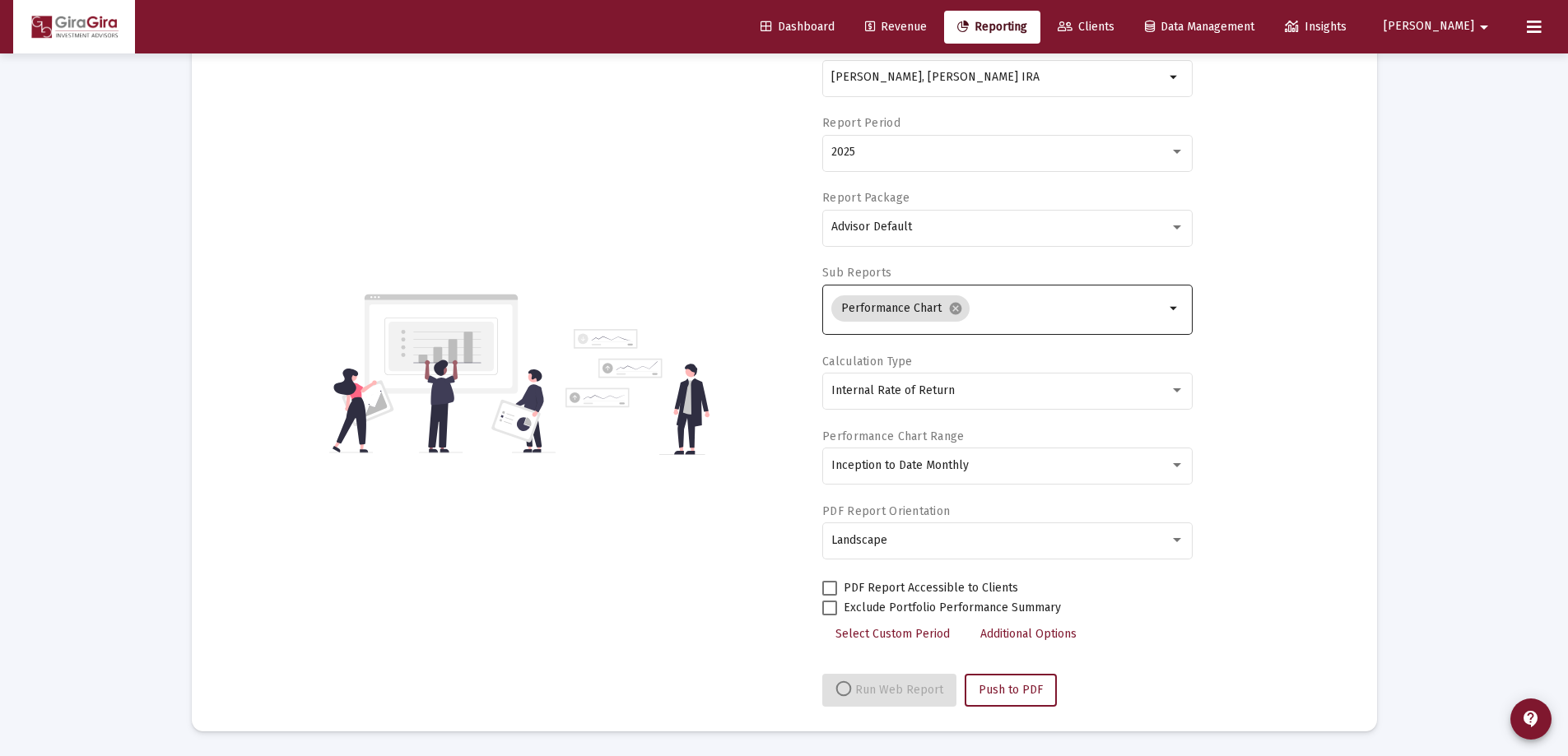
select select "View all"
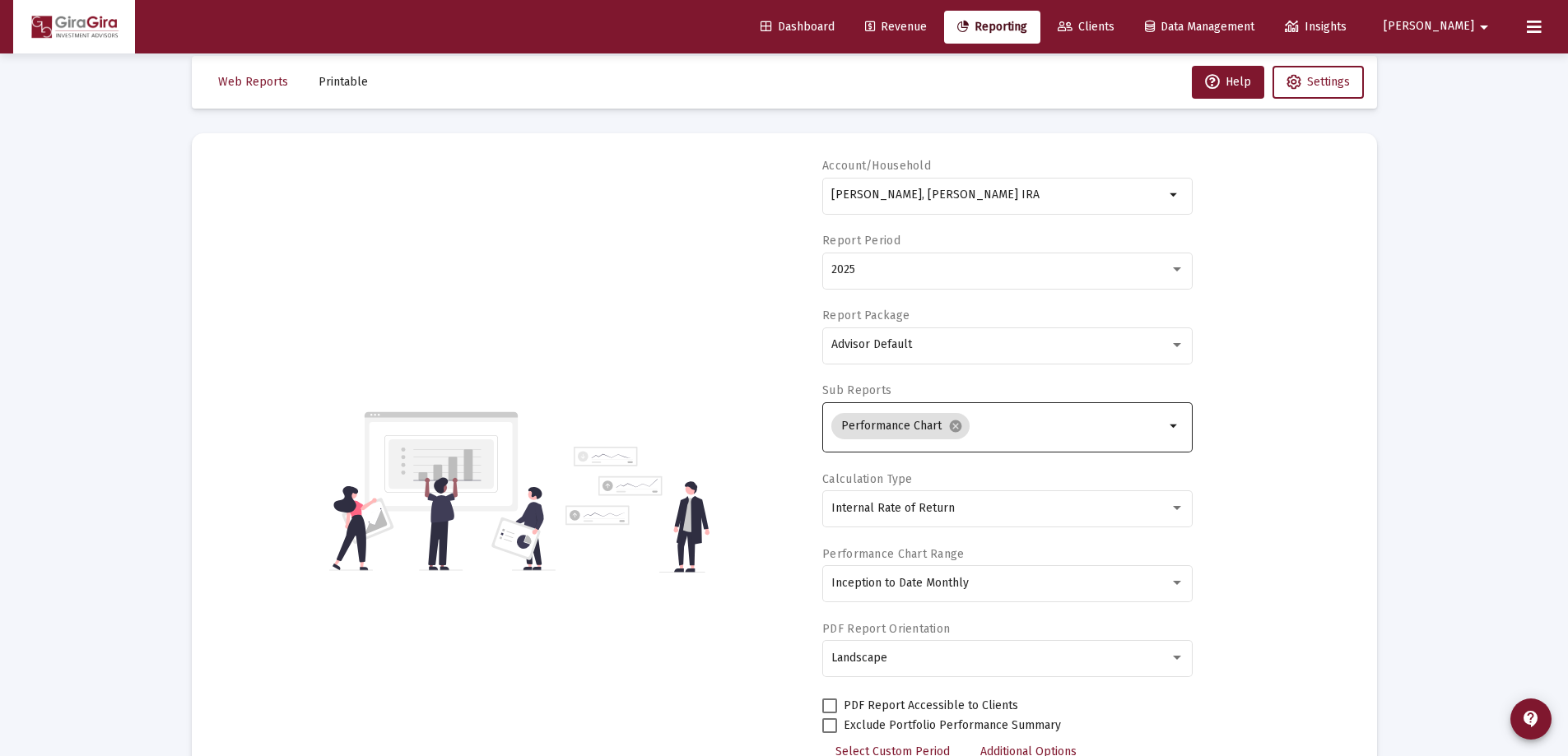
scroll to position [0, 0]
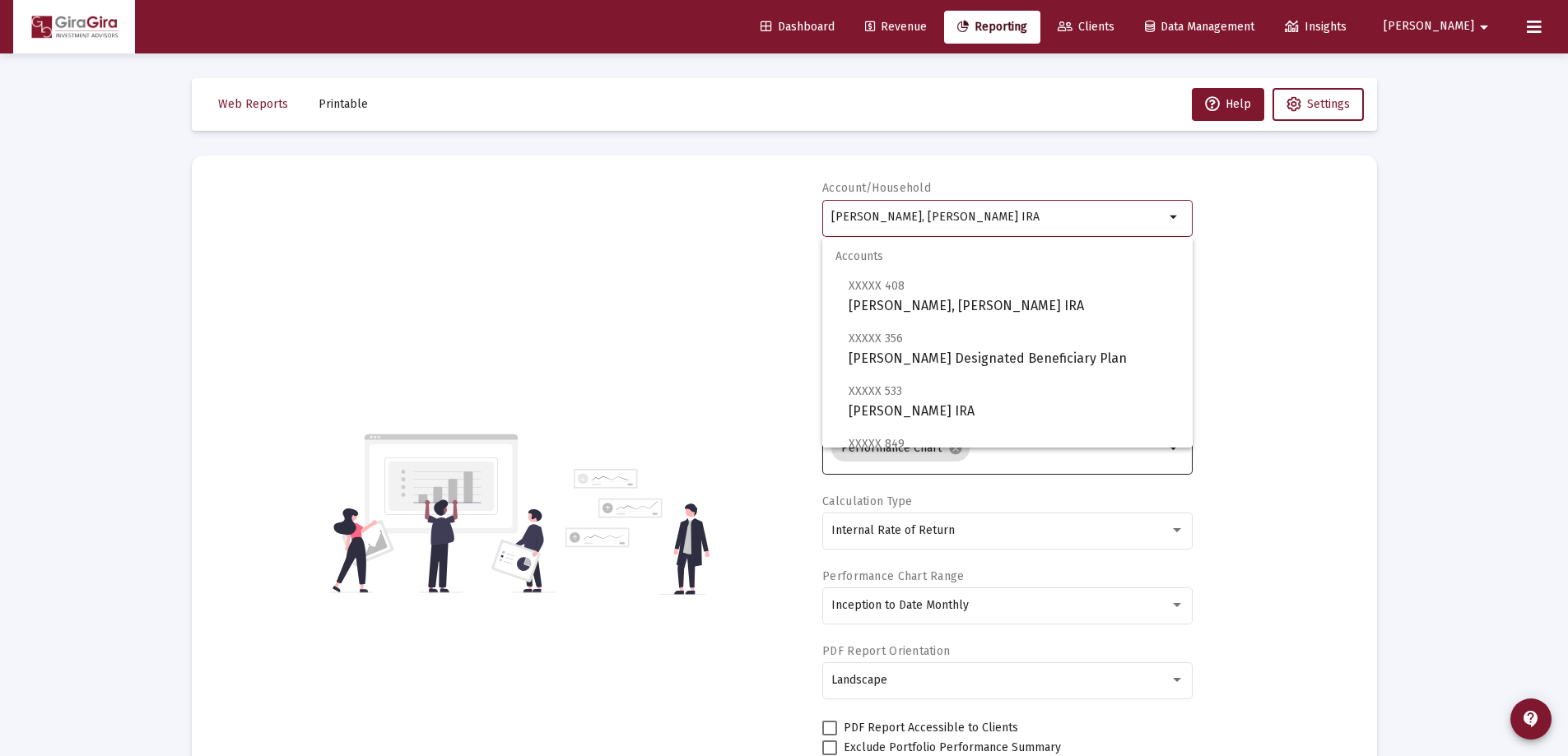
click at [877, 216] on input "[PERSON_NAME], [PERSON_NAME] IRA" at bounding box center [997, 217] width 334 height 13
click at [955, 405] on span "XXXXX 533 [PERSON_NAME] IRA" at bounding box center [1014, 401] width 331 height 40
type input "[PERSON_NAME] IRA"
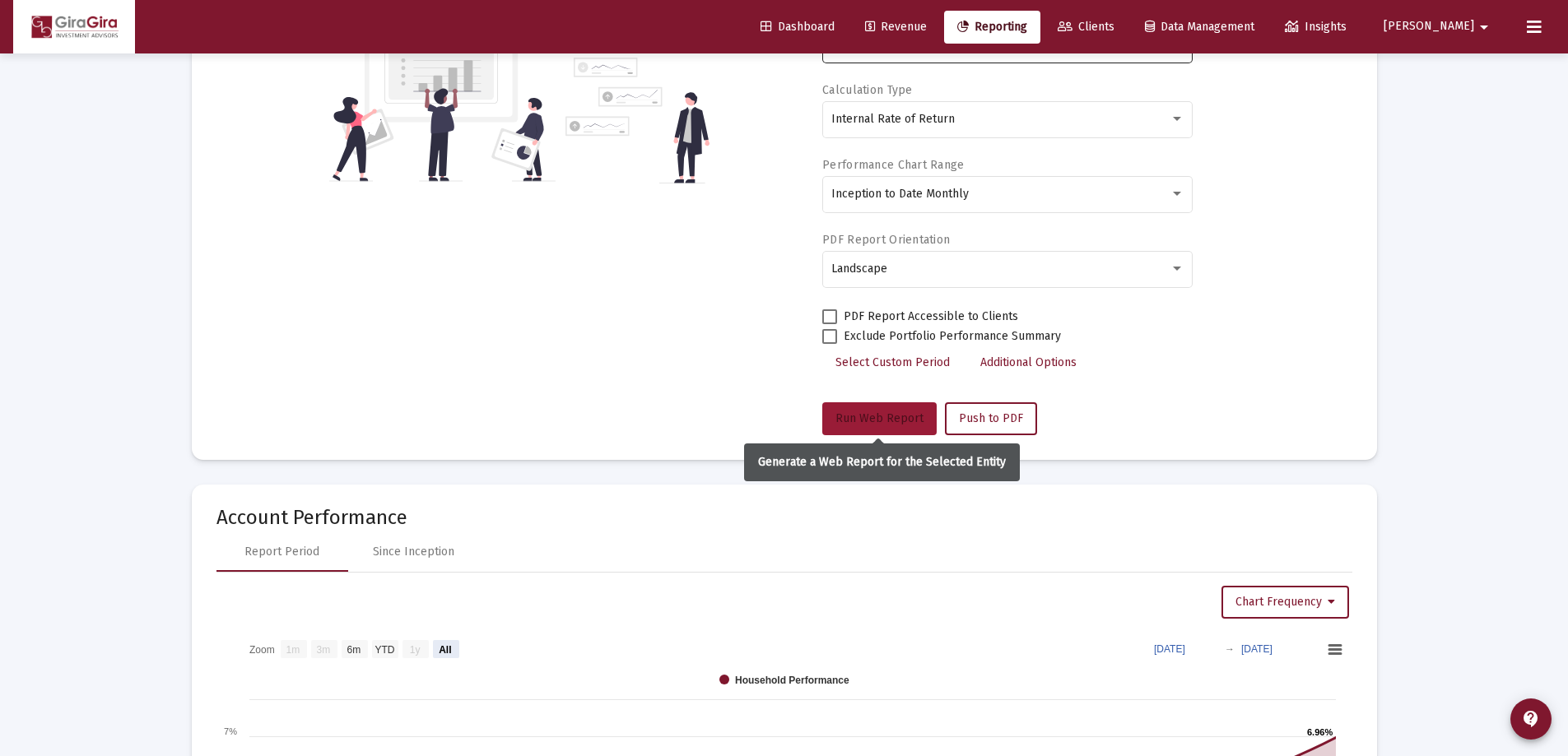
click at [878, 409] on button "Run Web Report" at bounding box center [879, 419] width 114 height 33
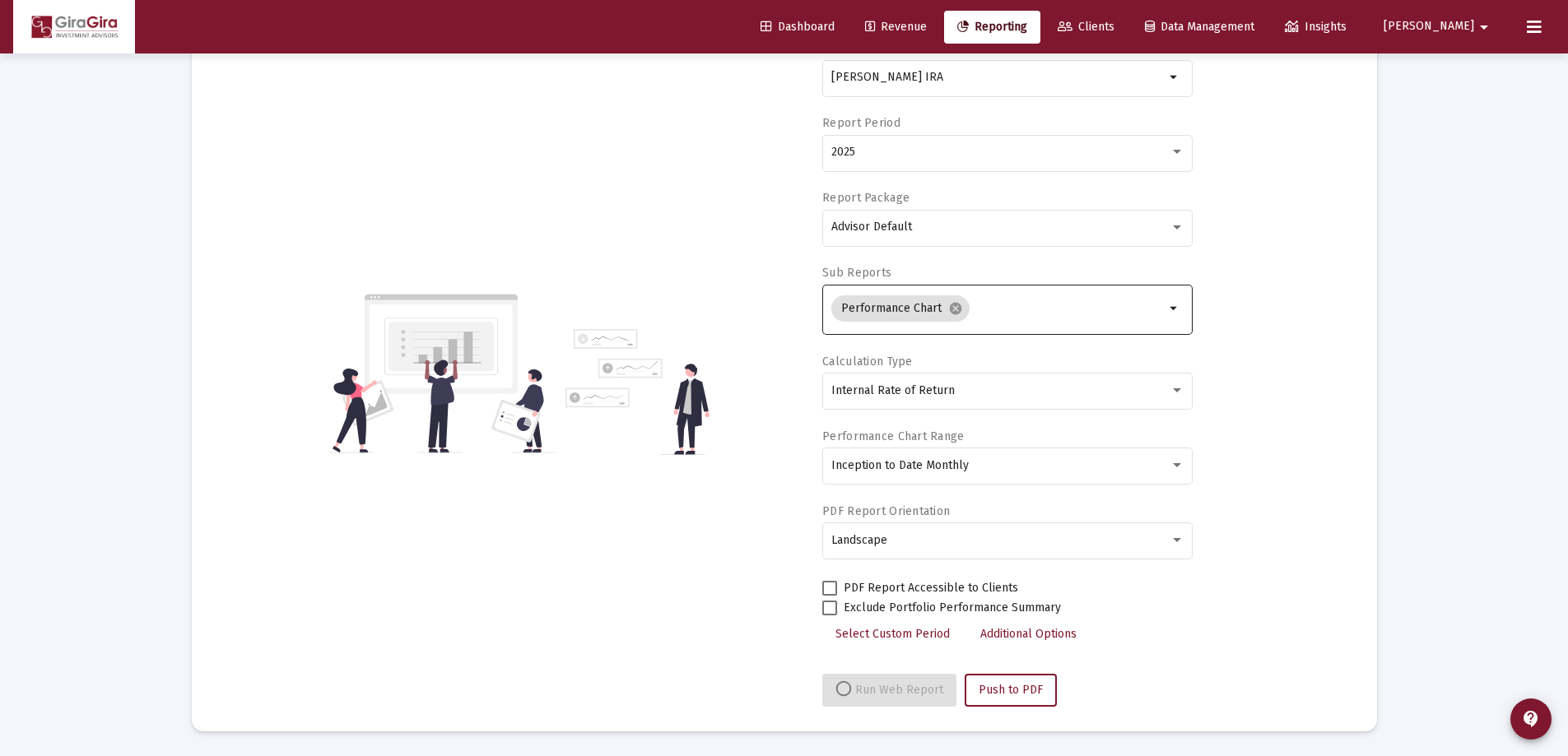
select select "View all"
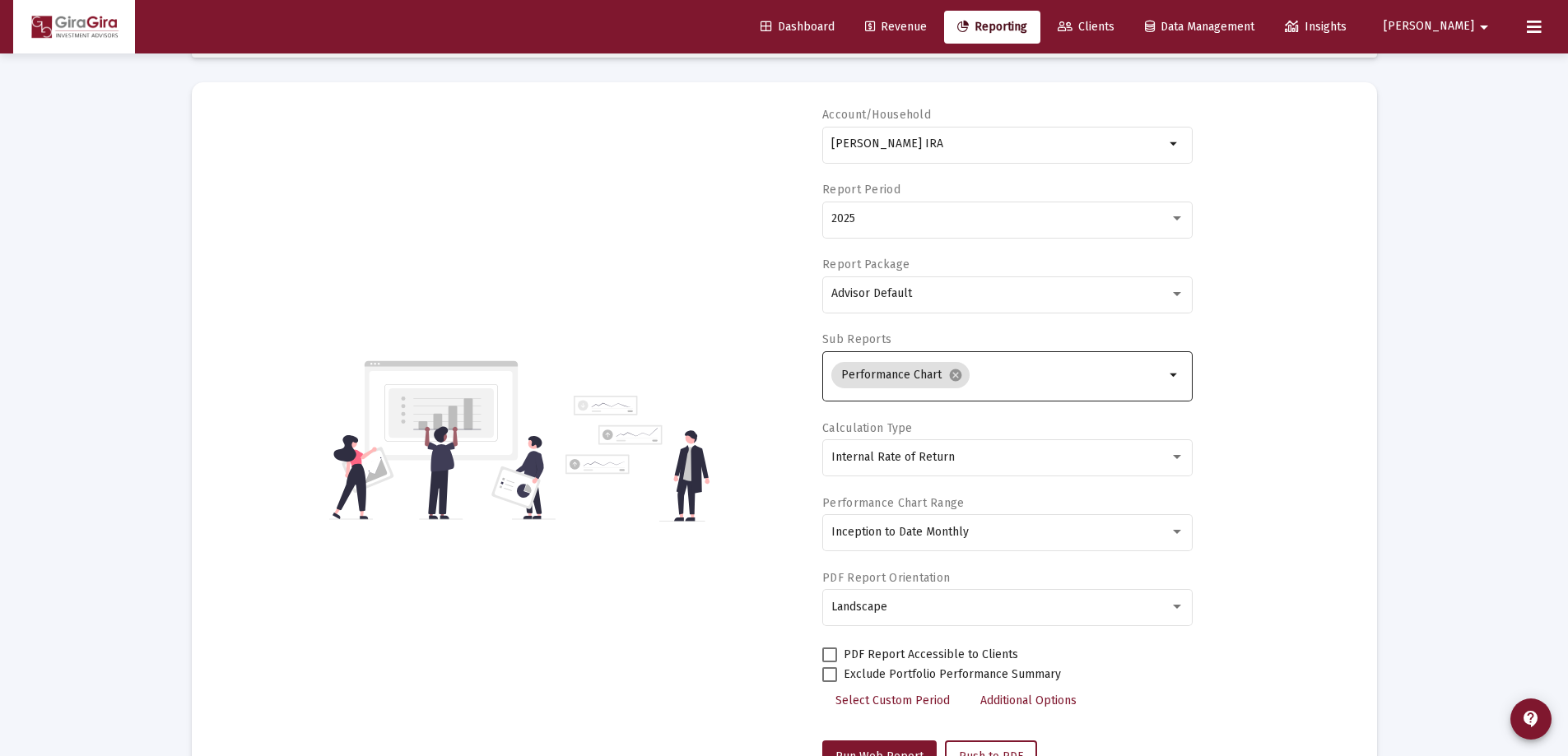
scroll to position [0, 0]
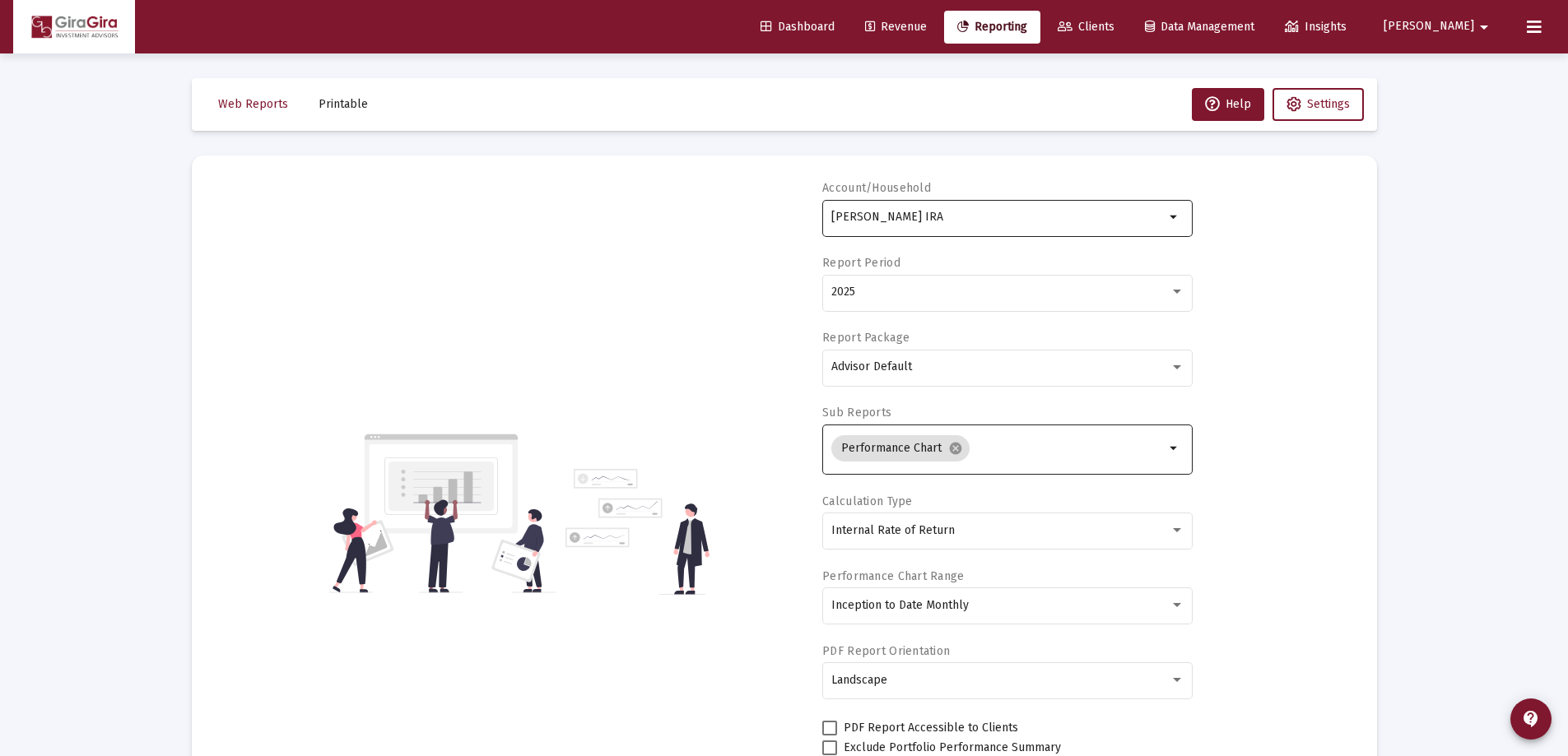
click at [873, 217] on input "[PERSON_NAME] IRA" at bounding box center [997, 217] width 334 height 13
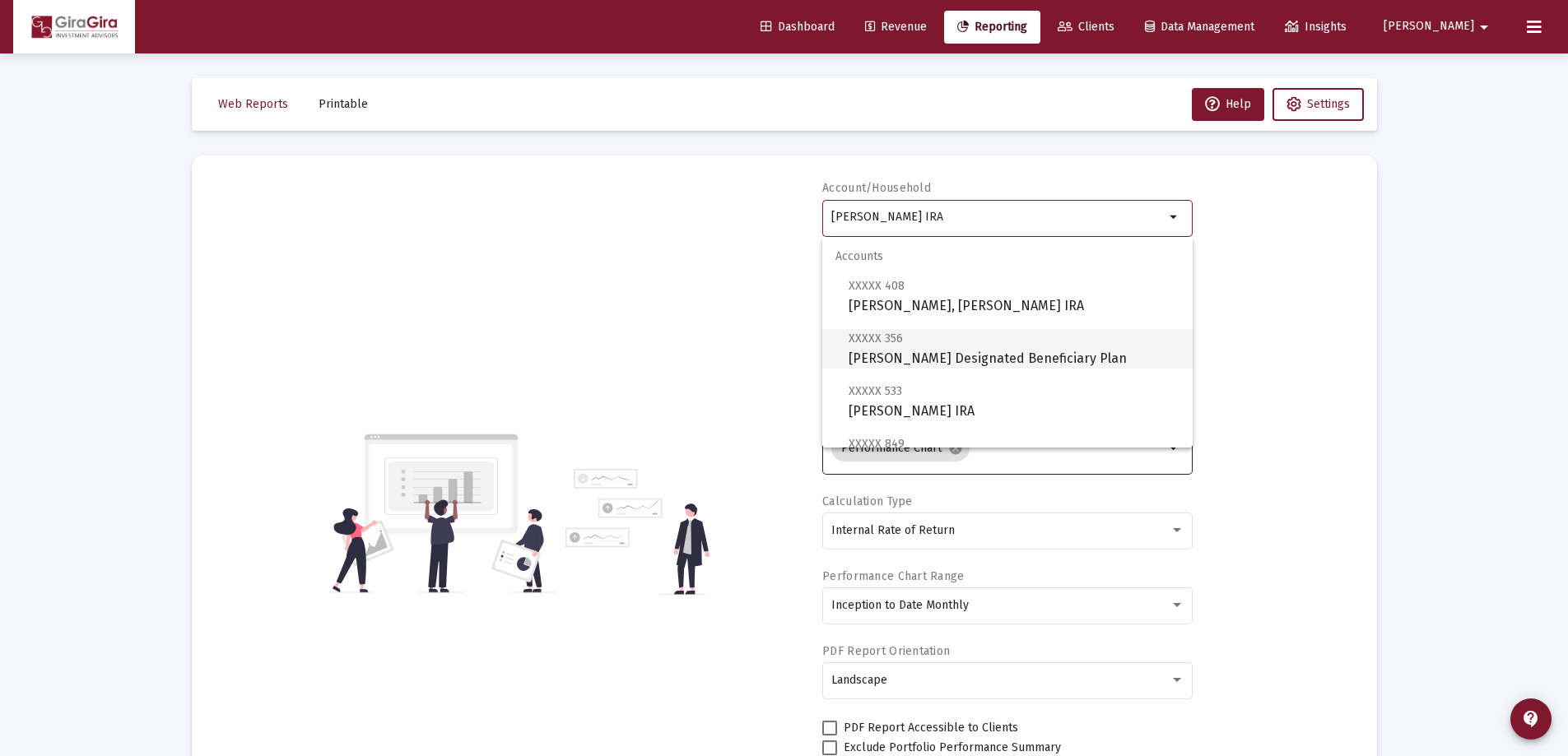
click at [947, 348] on span "XXXXX 356 [PERSON_NAME] Designated Beneficiary Plan" at bounding box center [1014, 348] width 331 height 40
type input "[PERSON_NAME] Designated Beneficiary Plan"
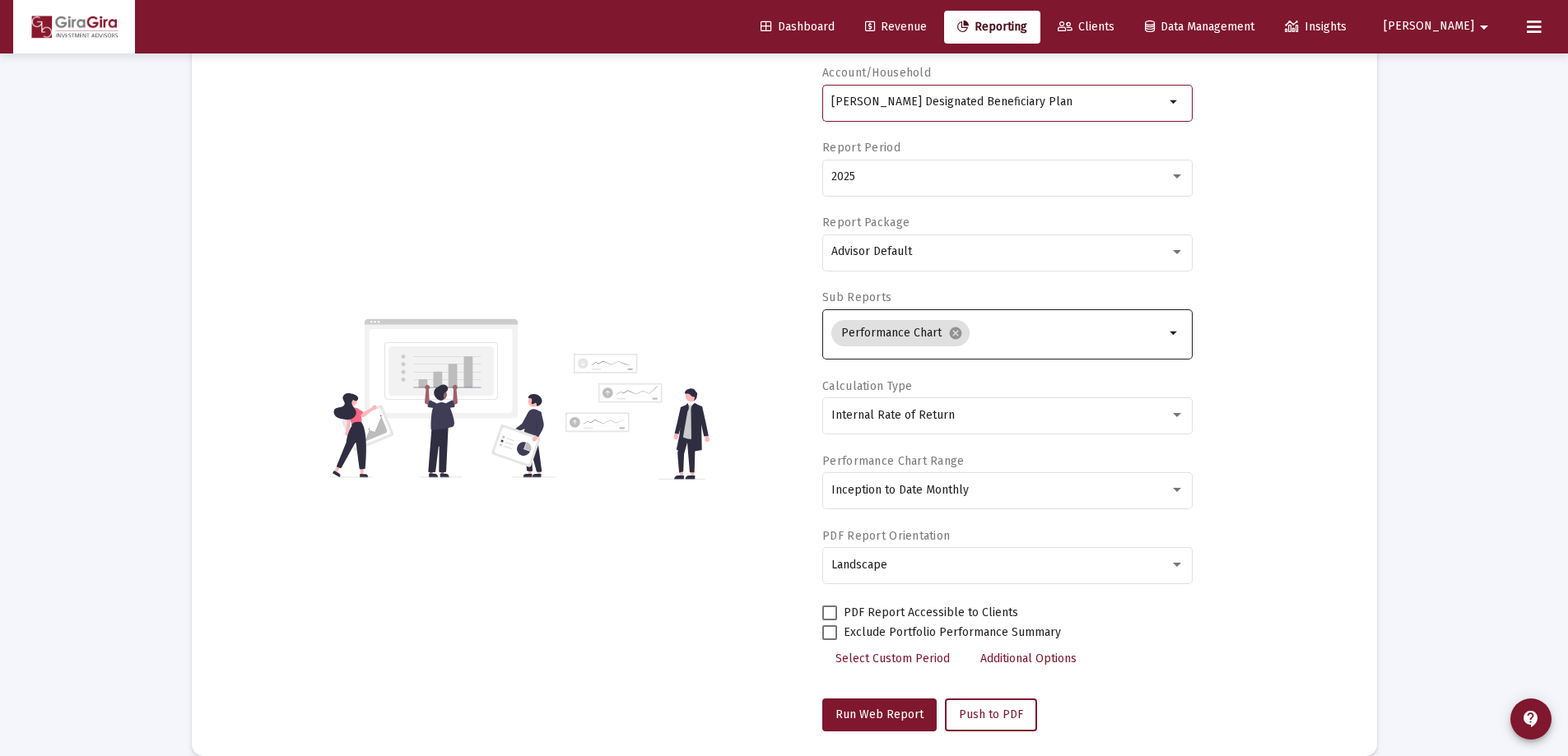
scroll to position [164, 0]
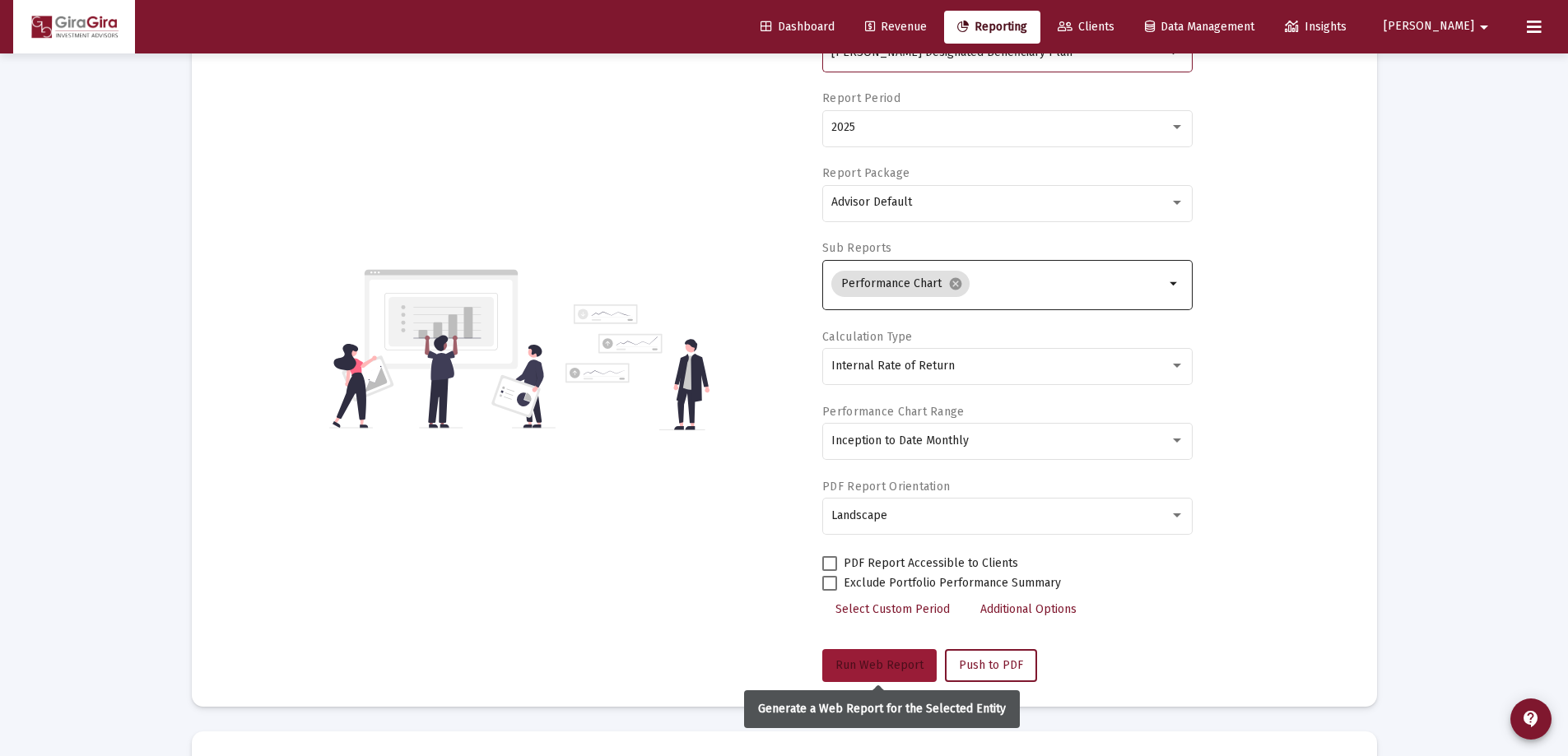
click at [879, 663] on span "Run Web Report" at bounding box center [879, 664] width 88 height 14
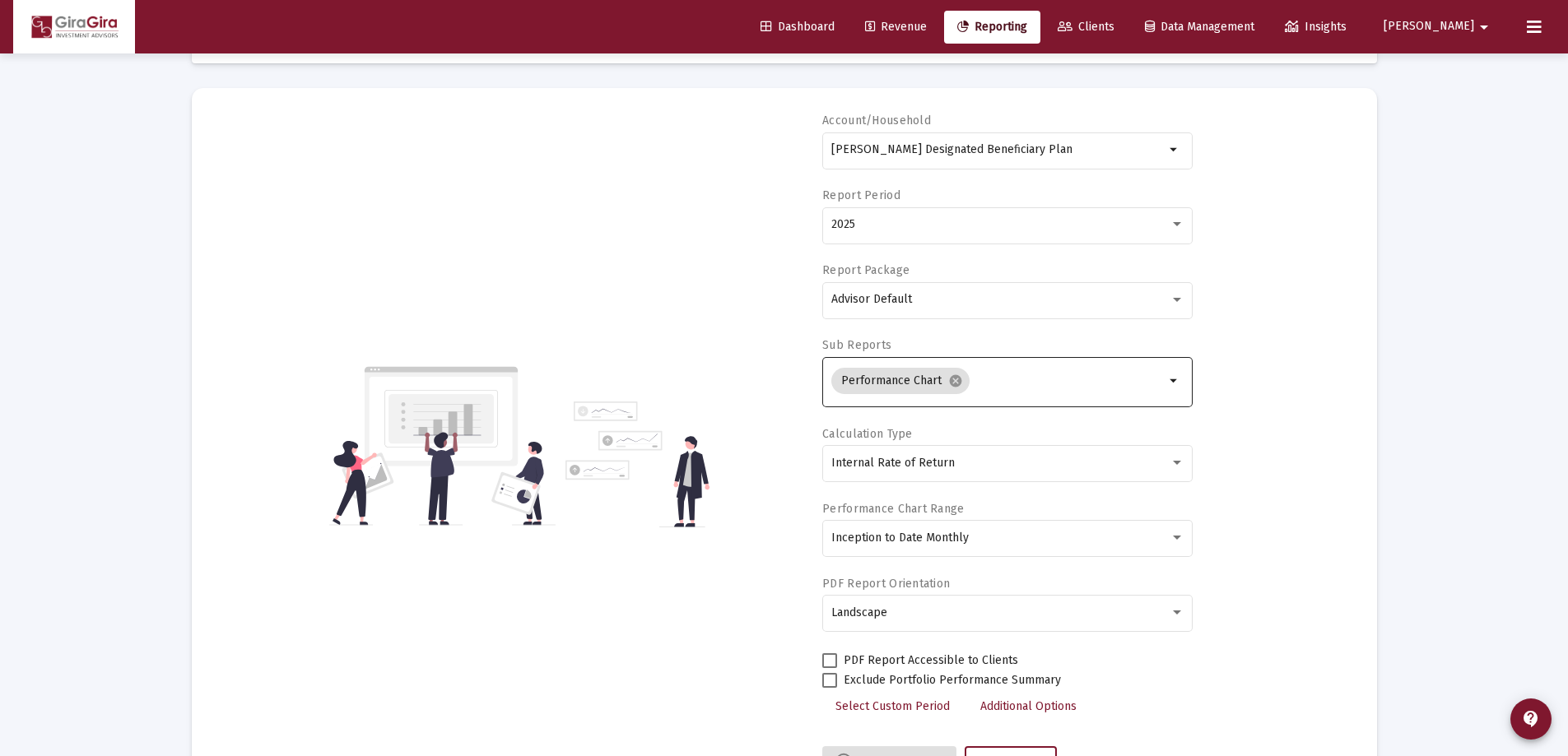
scroll to position [0, 0]
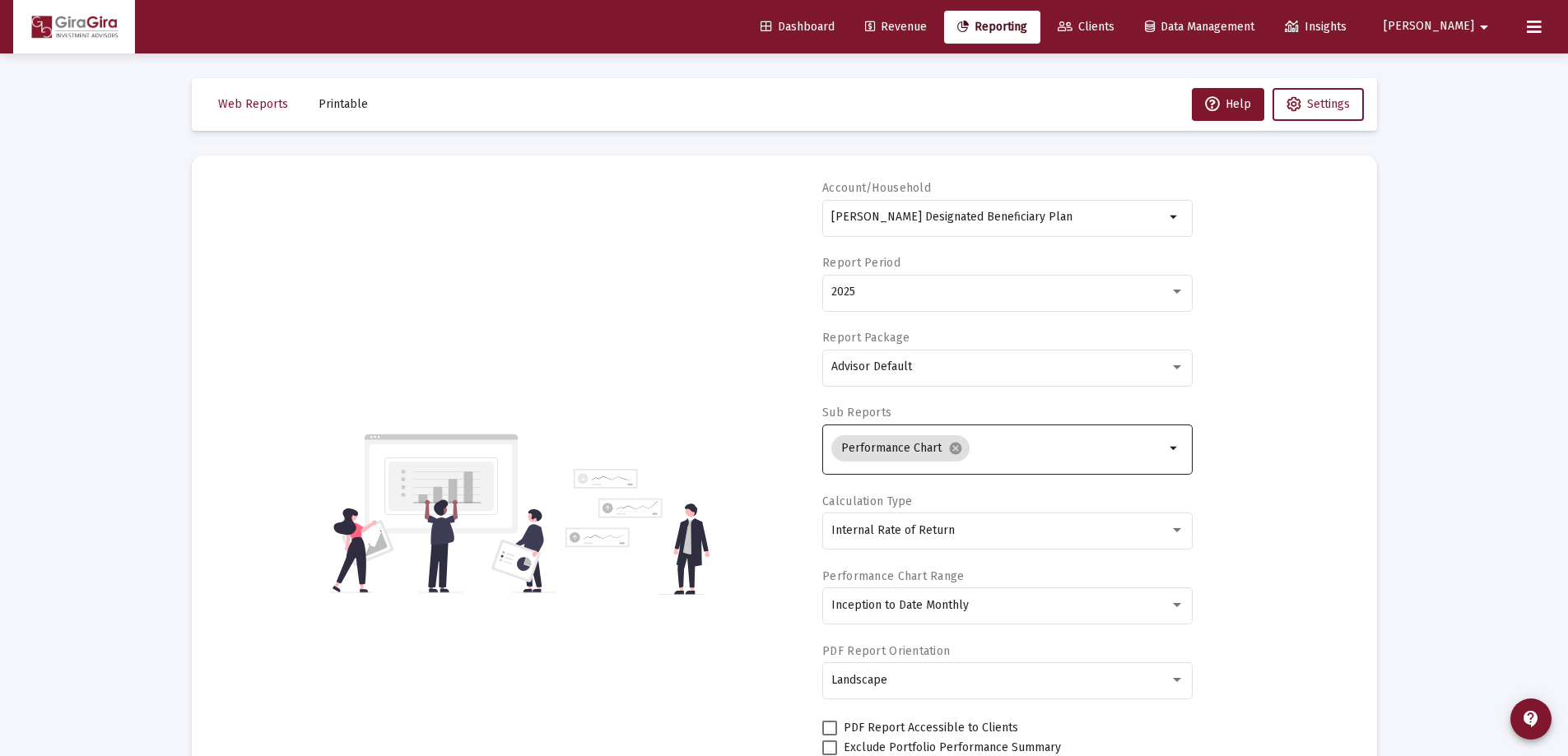
select select "View all"
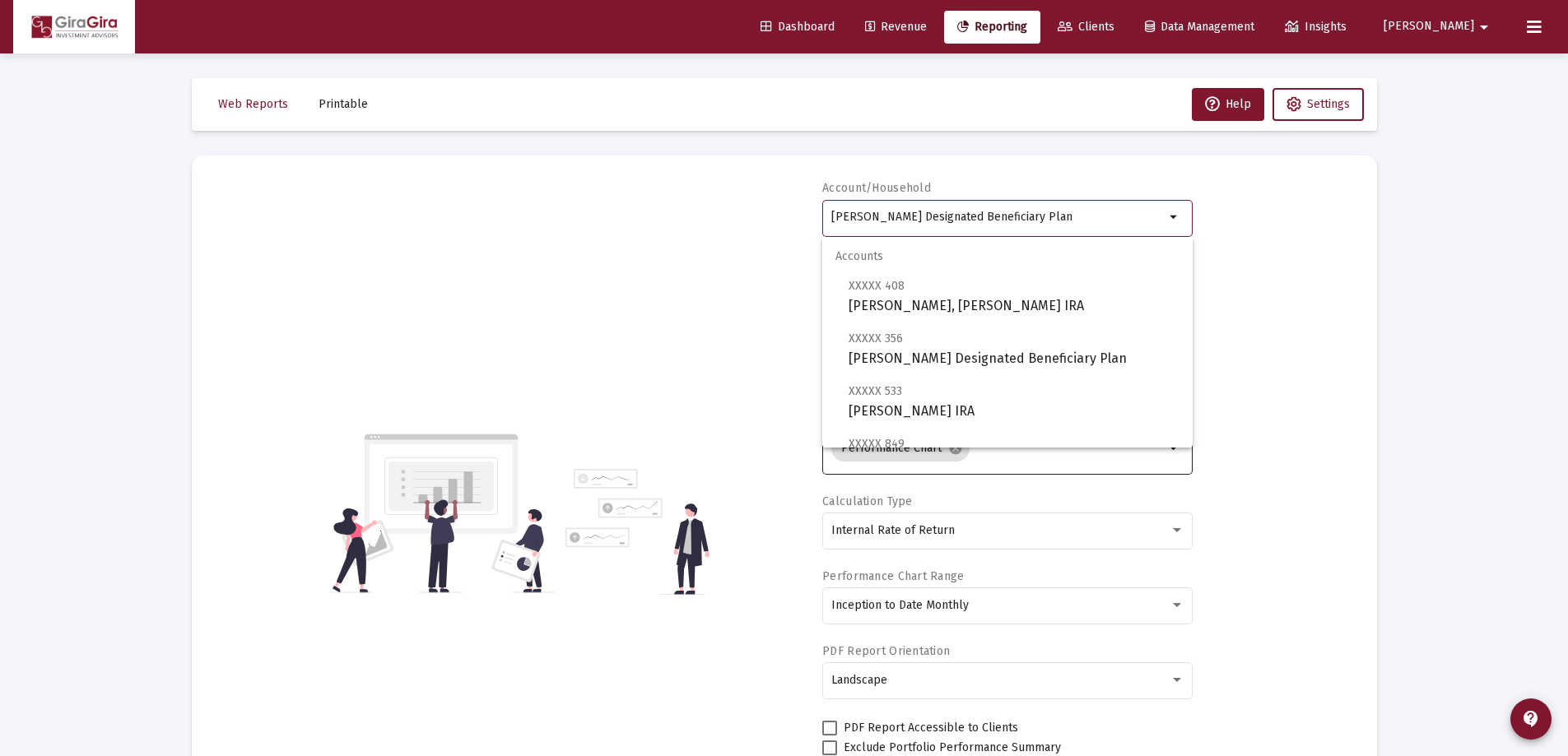
click at [862, 215] on input "[PERSON_NAME] Designated Beneficiary Plan" at bounding box center [997, 217] width 334 height 13
drag, startPoint x: 832, startPoint y: 212, endPoint x: 1771, endPoint y: 221, distance: 939.0
click at [1568, 221] on html "Dashboard Revenue Reporting Clients Data Management Insights [PERSON_NAME] Inte…" at bounding box center [784, 378] width 1568 height 756
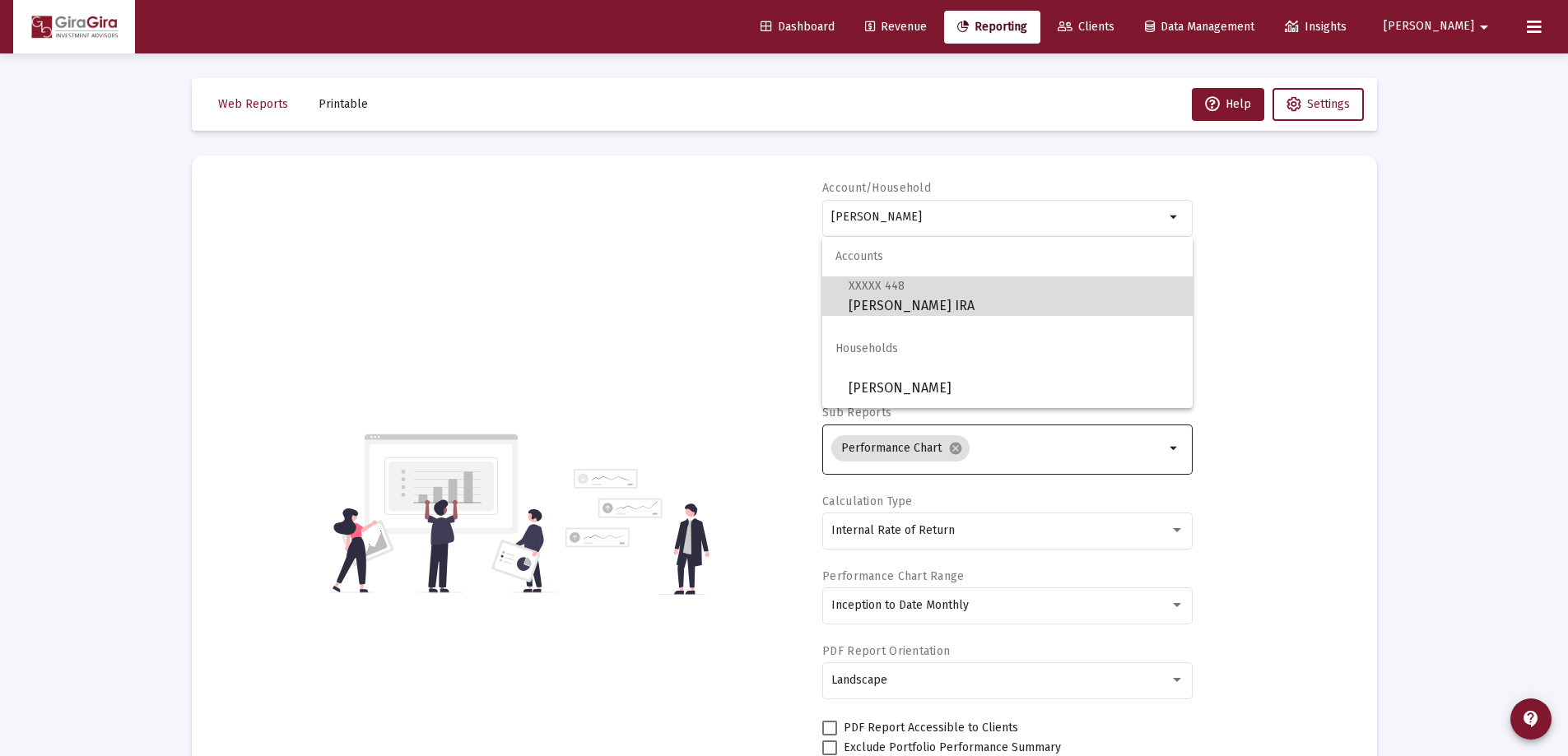
click at [901, 301] on span "XXXXX 448 [PERSON_NAME] IRA" at bounding box center [1014, 295] width 331 height 40
type input "[PERSON_NAME] IRA"
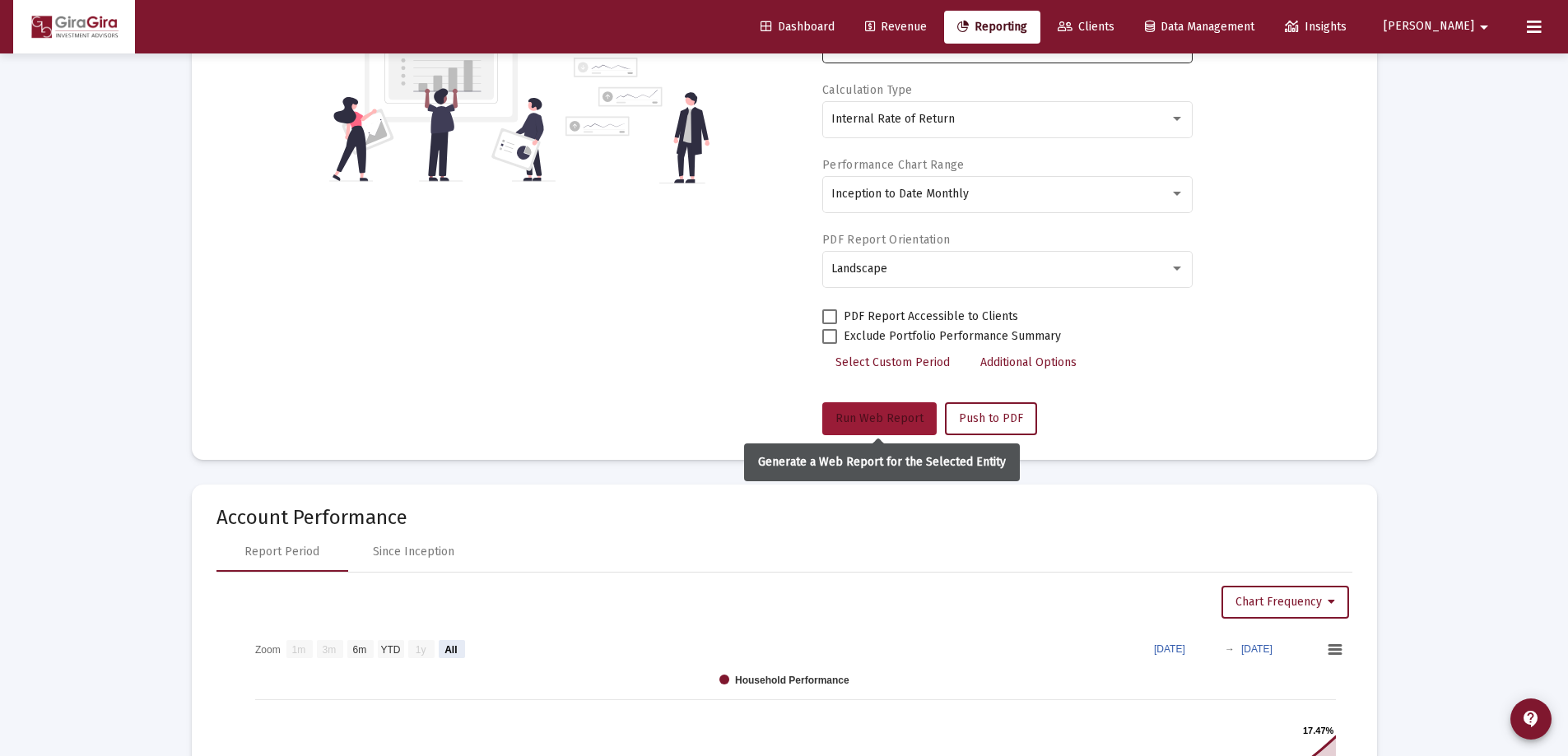
click at [891, 415] on span "Run Web Report" at bounding box center [879, 418] width 88 height 14
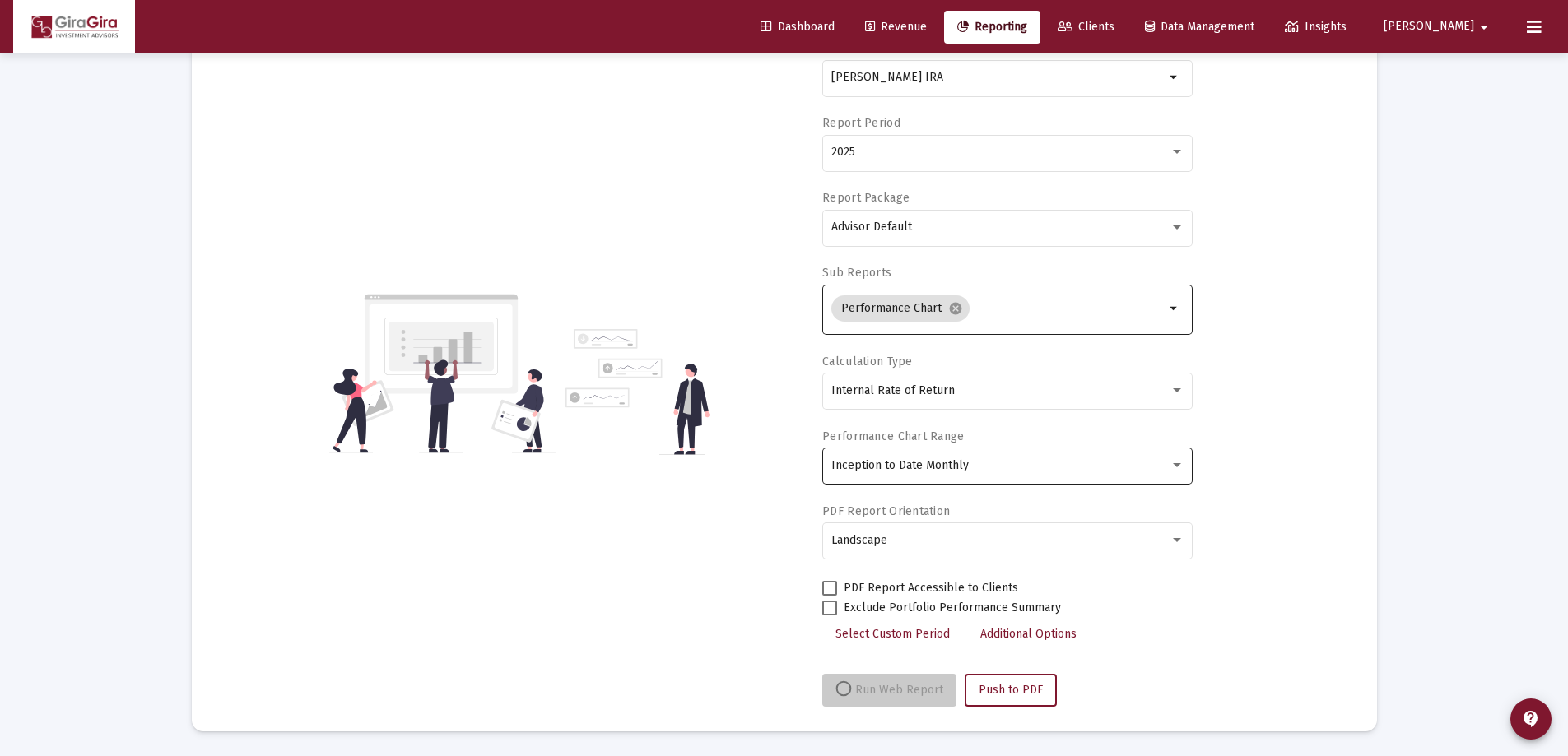
scroll to position [140, 0]
select select "View all"
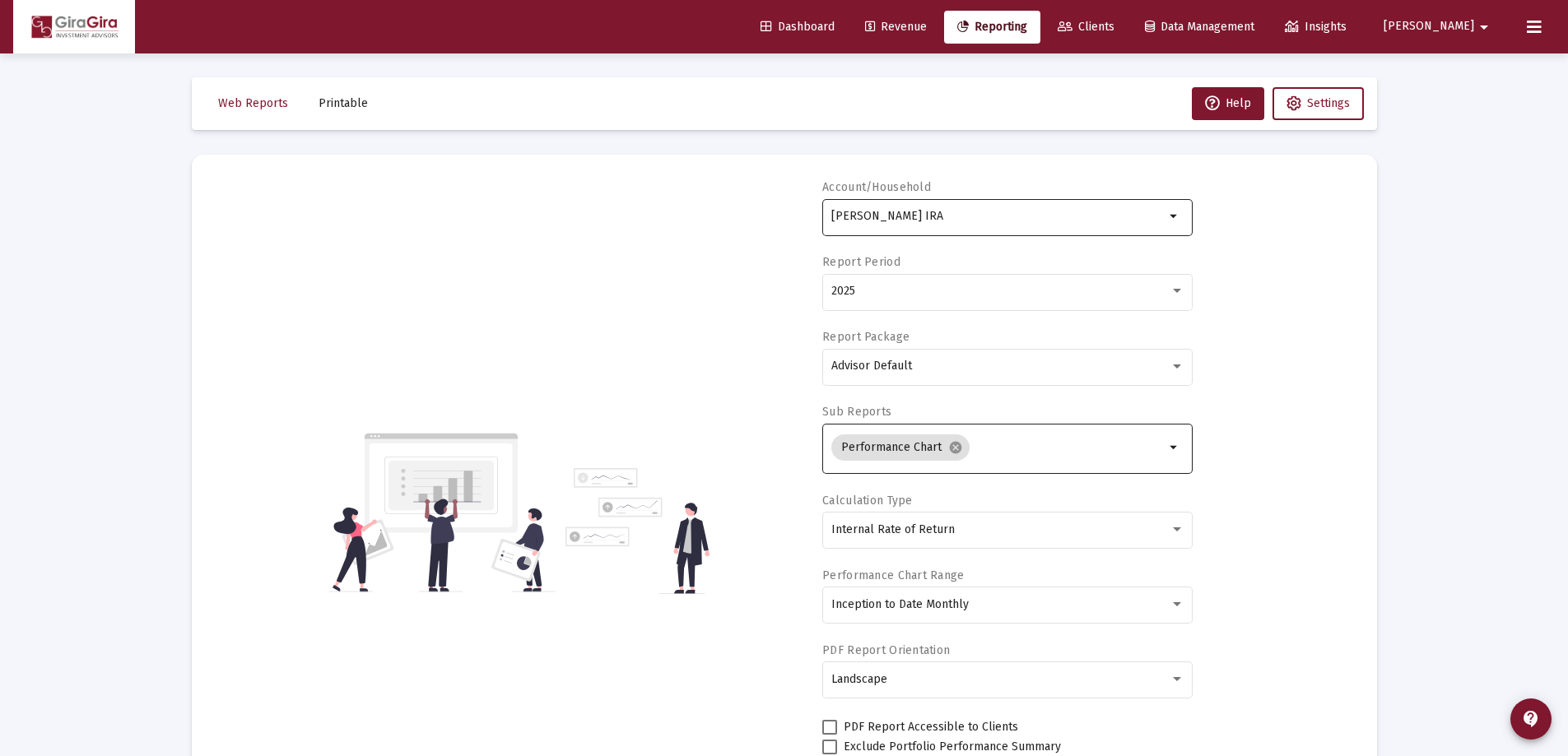
scroll to position [0, 0]
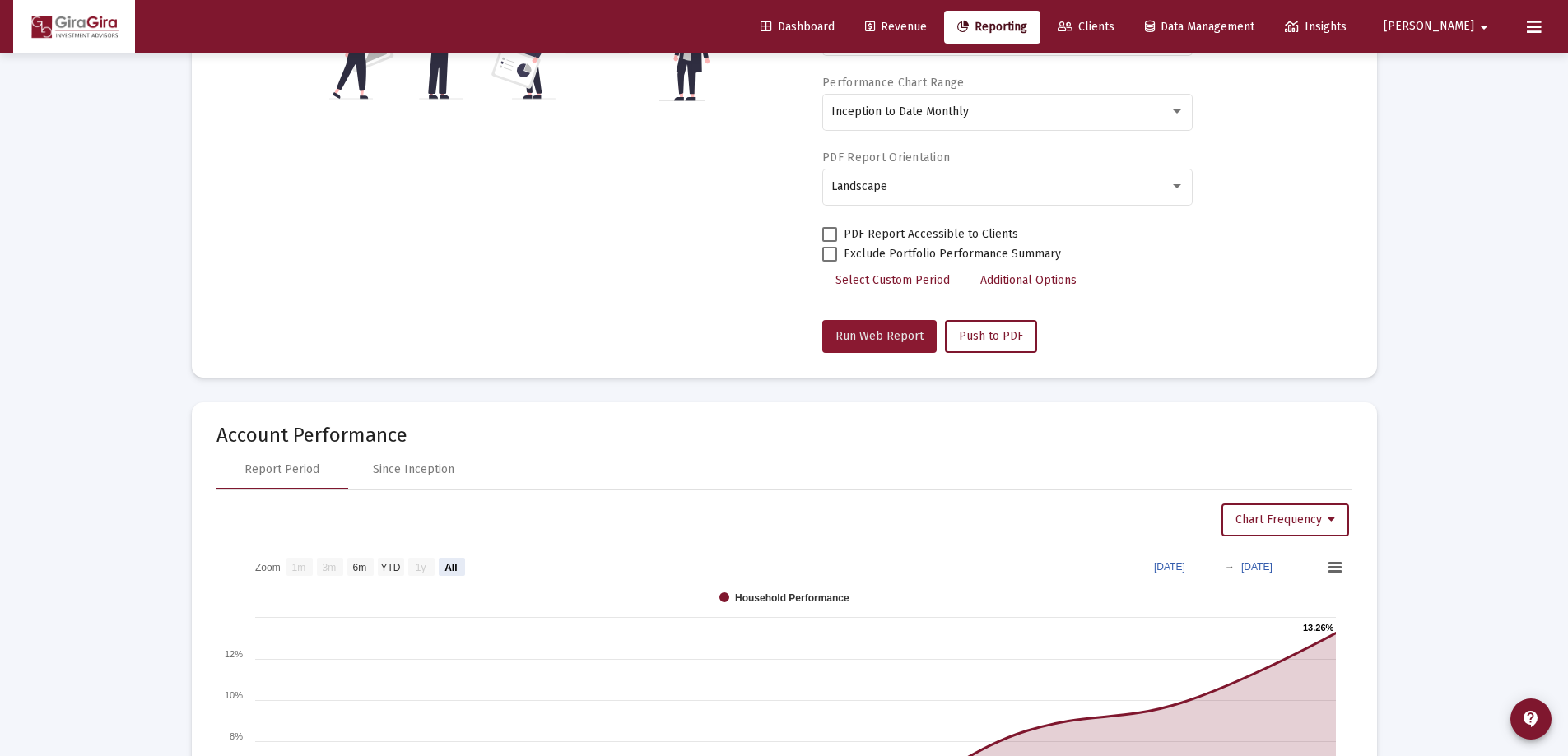
click at [883, 335] on span "Run Web Report" at bounding box center [879, 335] width 88 height 14
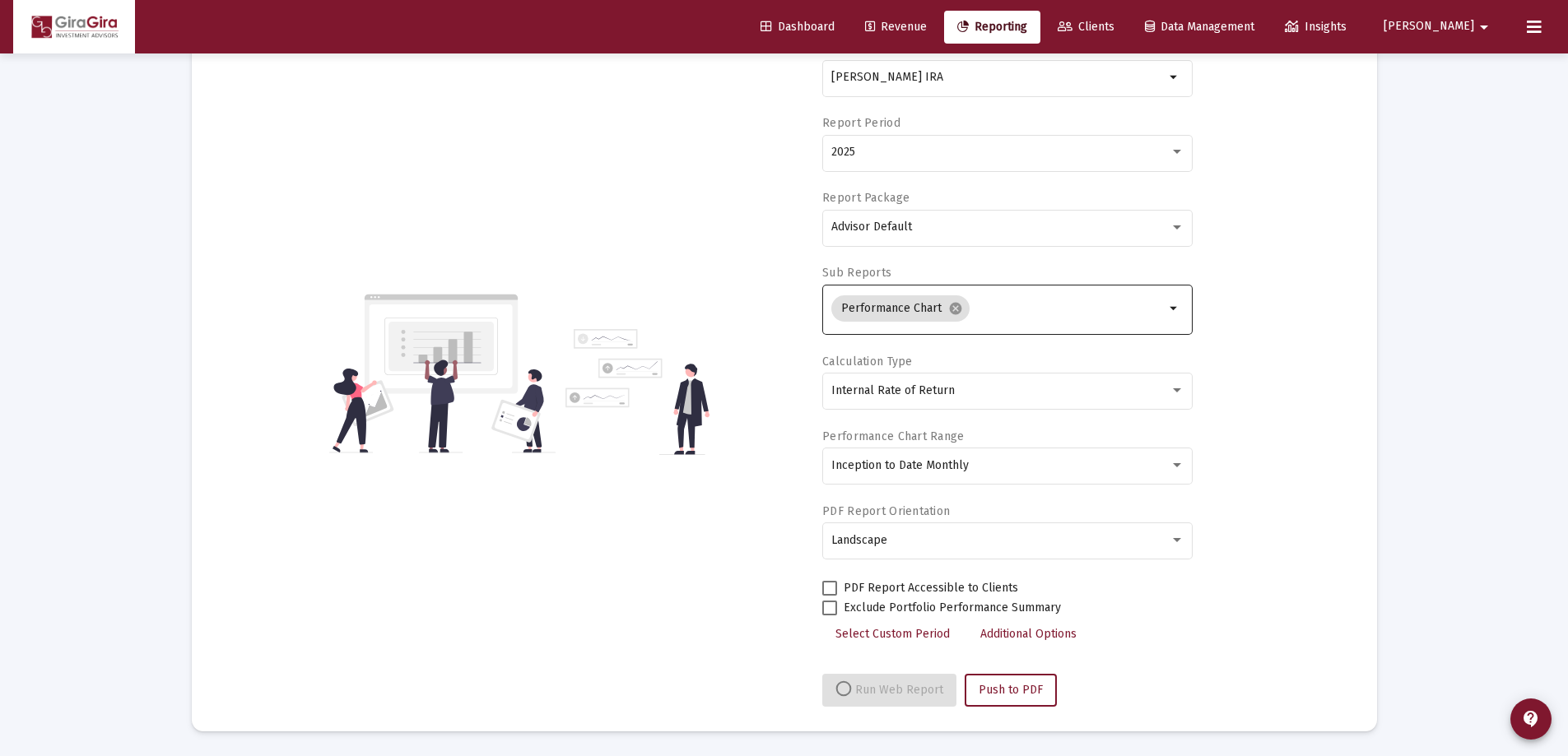
select select "View all"
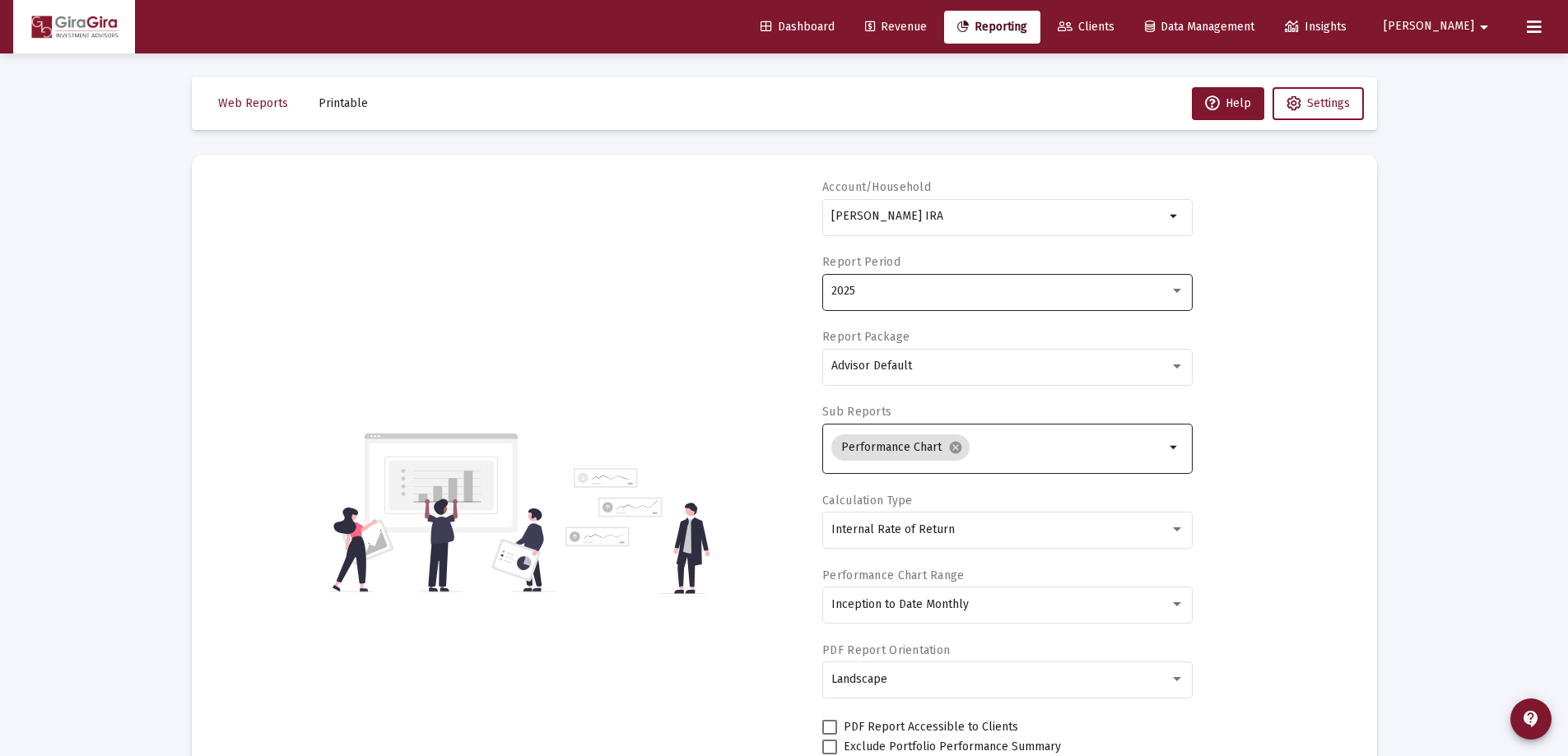
scroll to position [0, 0]
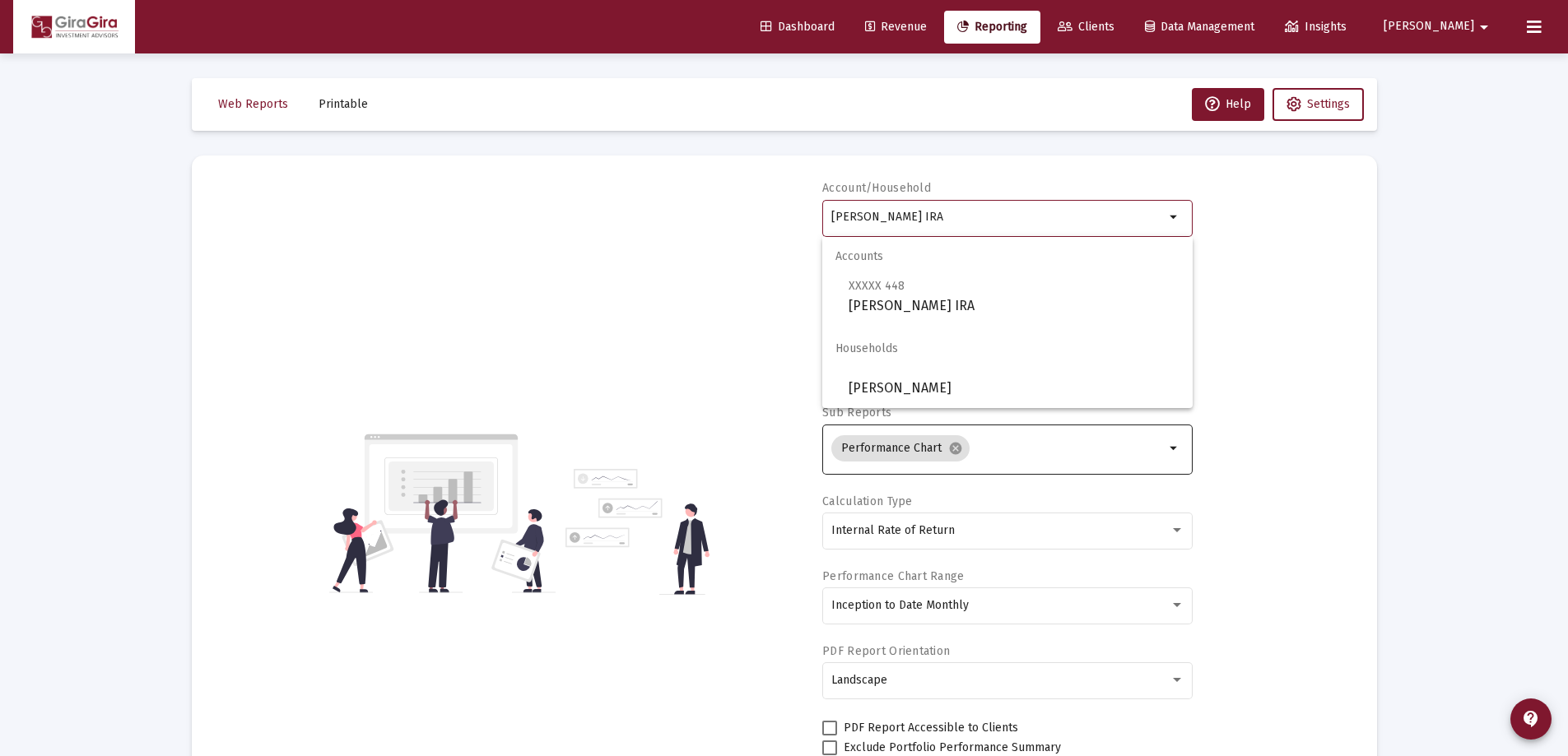
drag, startPoint x: 831, startPoint y: 211, endPoint x: 2011, endPoint y: 420, distance: 1198.4
click at [1568, 420] on html "Dashboard Revenue Reporting Clients Data Management Insights [PERSON_NAME] Inte…" at bounding box center [784, 378] width 1568 height 756
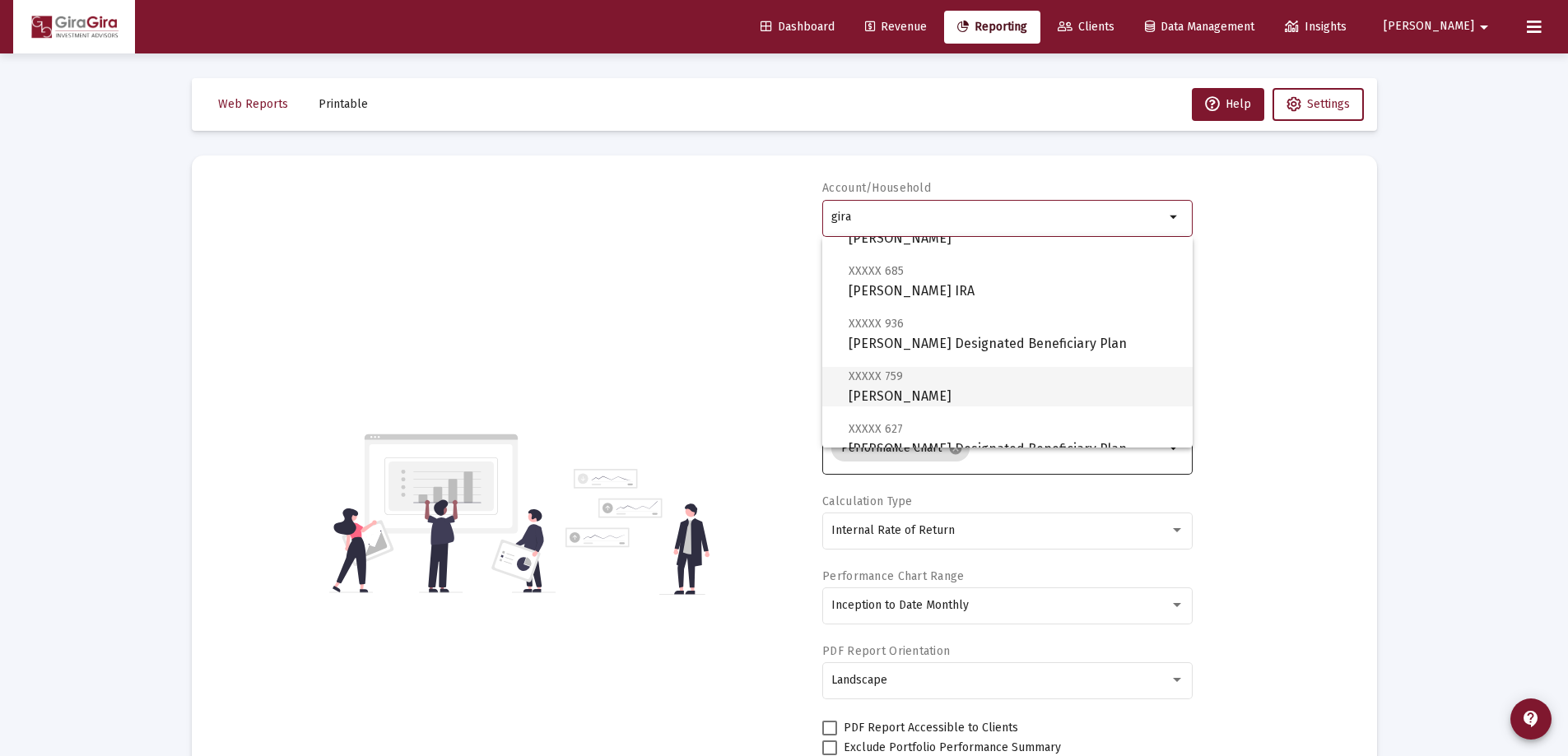
scroll to position [411, 0]
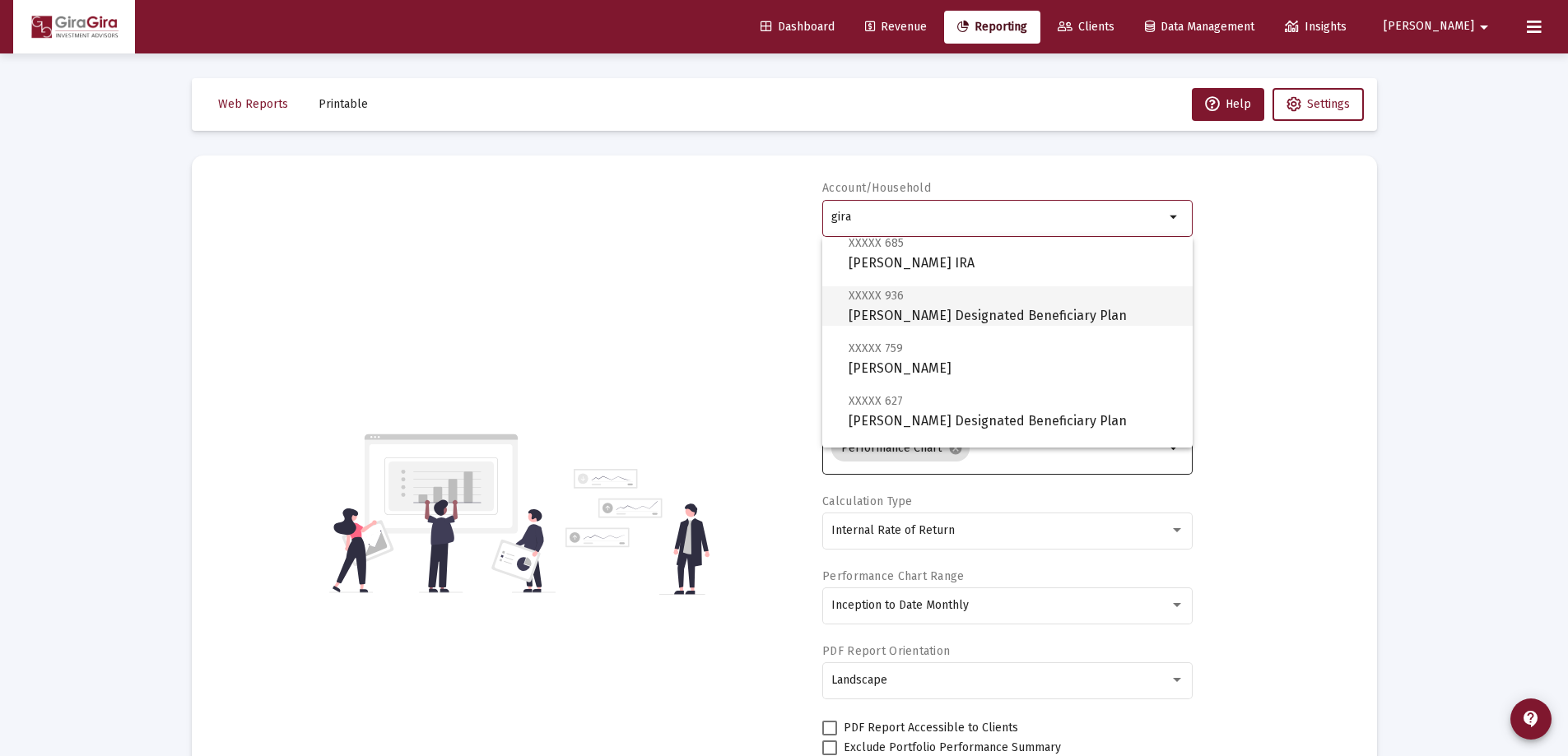
click at [901, 309] on span "XXXXX 936 [PERSON_NAME] Designated Beneficiary Plan" at bounding box center [1014, 306] width 331 height 40
type input "[PERSON_NAME] Designated Beneficiary Plan"
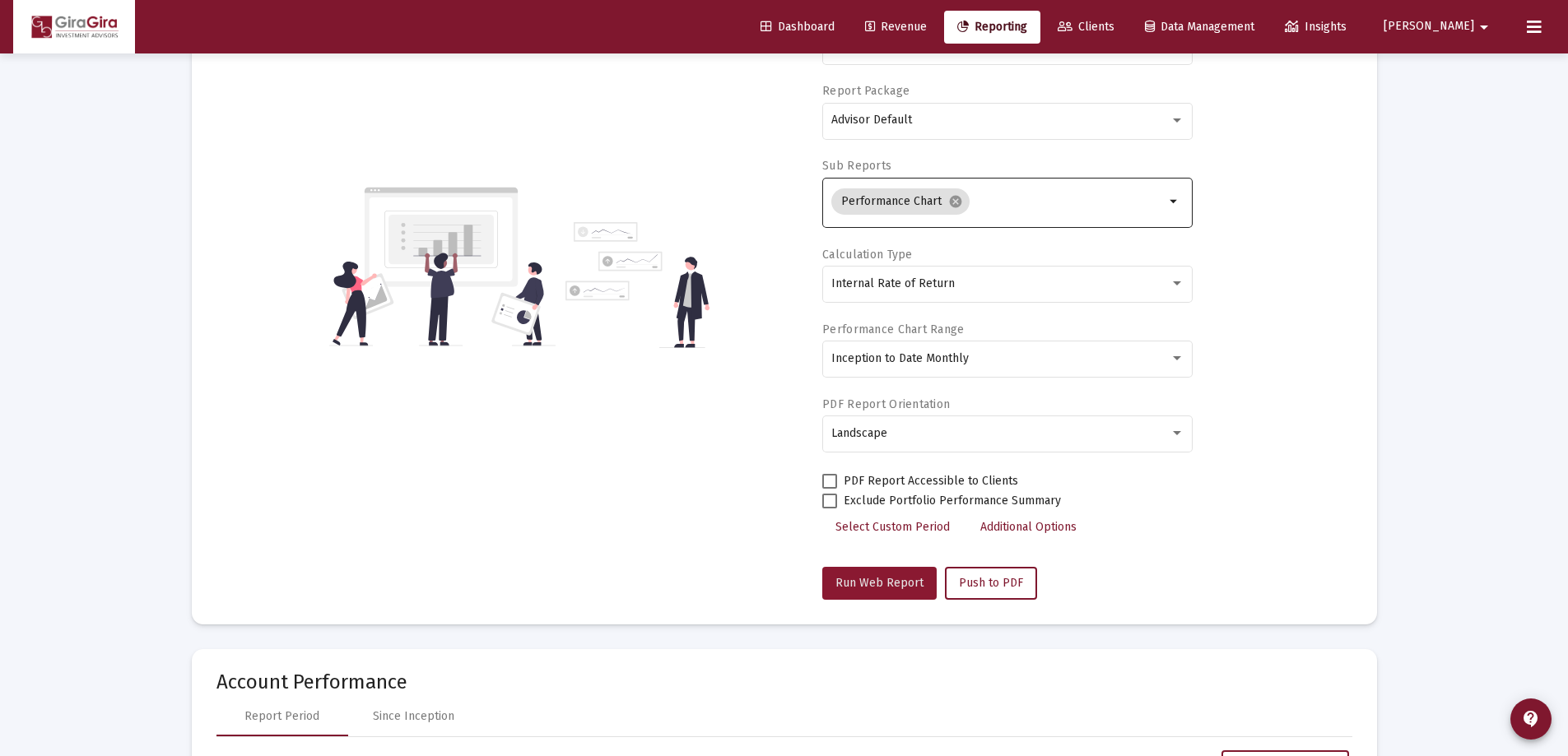
click at [879, 579] on span "Run Web Report" at bounding box center [879, 582] width 88 height 14
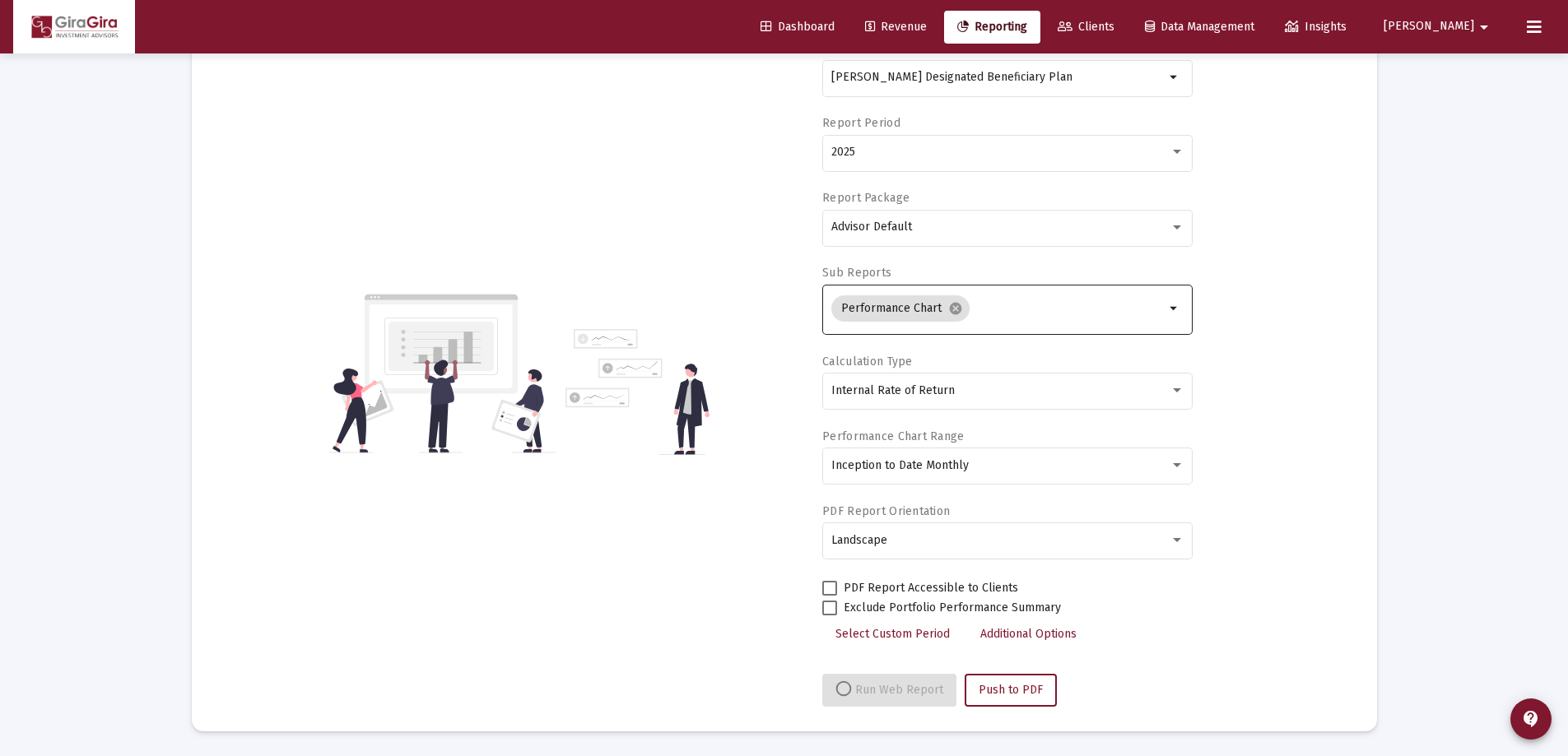
select select "View all"
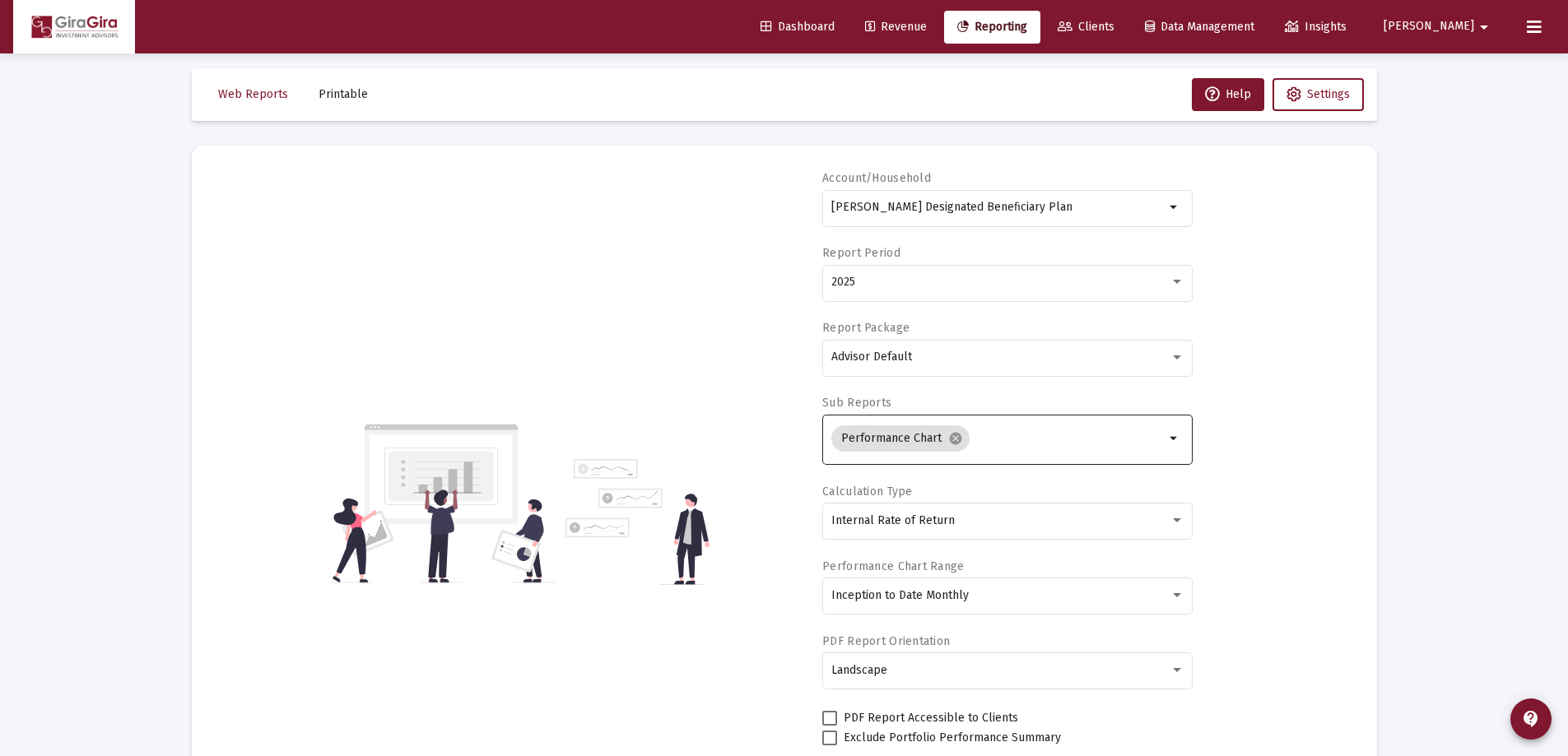
scroll to position [0, 0]
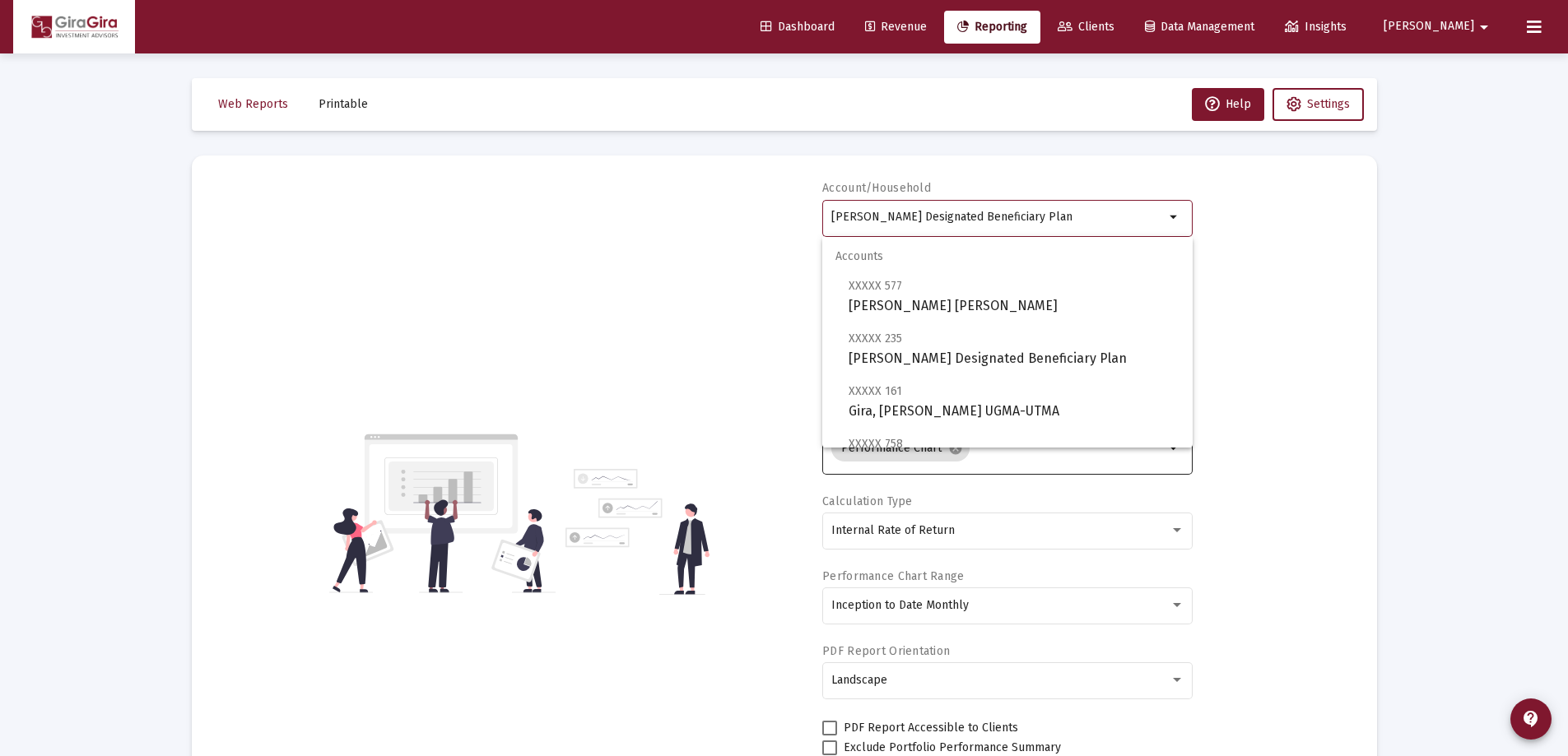
drag, startPoint x: 833, startPoint y: 211, endPoint x: 1865, endPoint y: 219, distance: 1032.0
click at [1568, 219] on html "Dashboard Revenue Reporting Clients Data Management Insights [PERSON_NAME] Inte…" at bounding box center [784, 378] width 1568 height 756
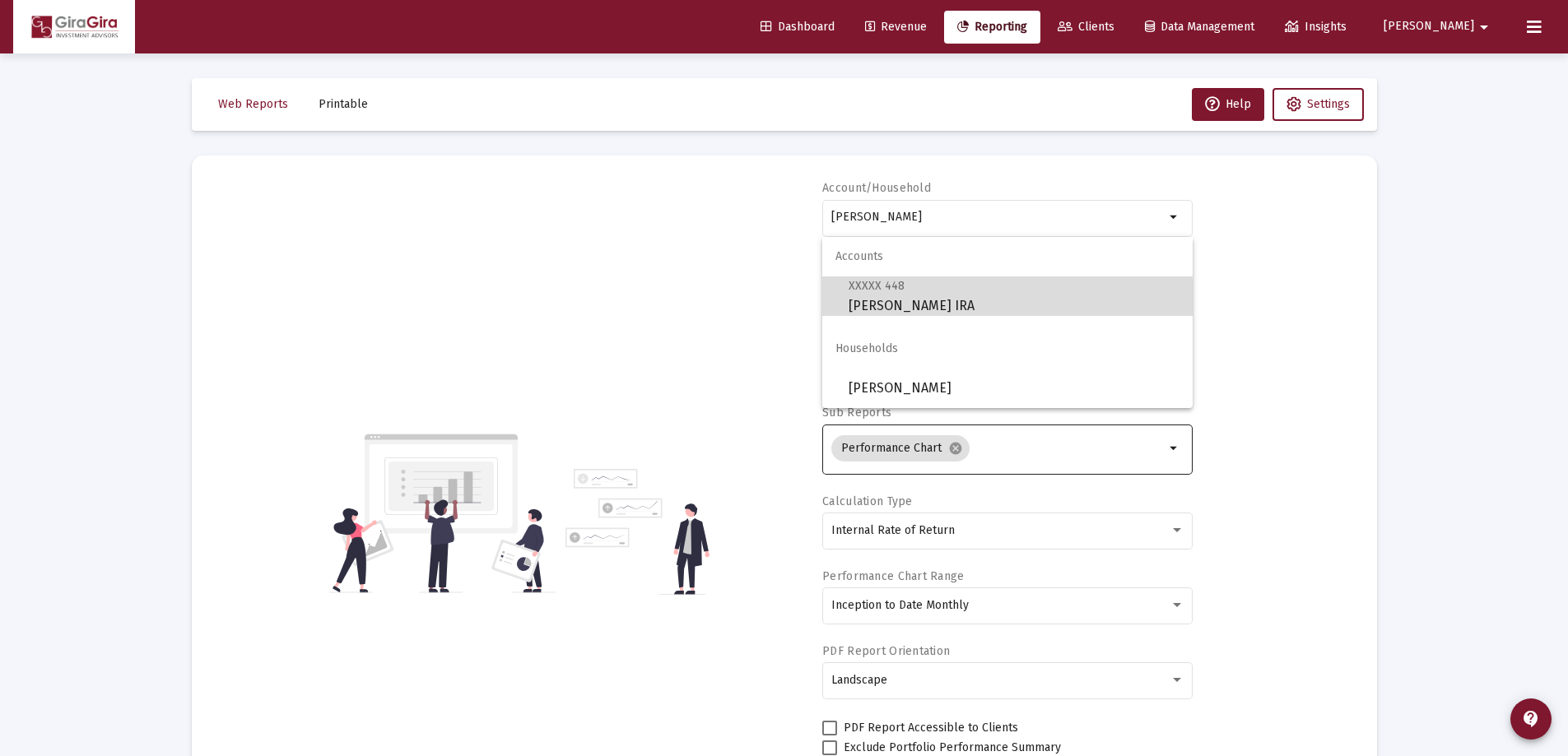
click at [863, 302] on span "XXXXX 448 [PERSON_NAME] IRA" at bounding box center [1014, 295] width 331 height 40
type input "[PERSON_NAME] IRA"
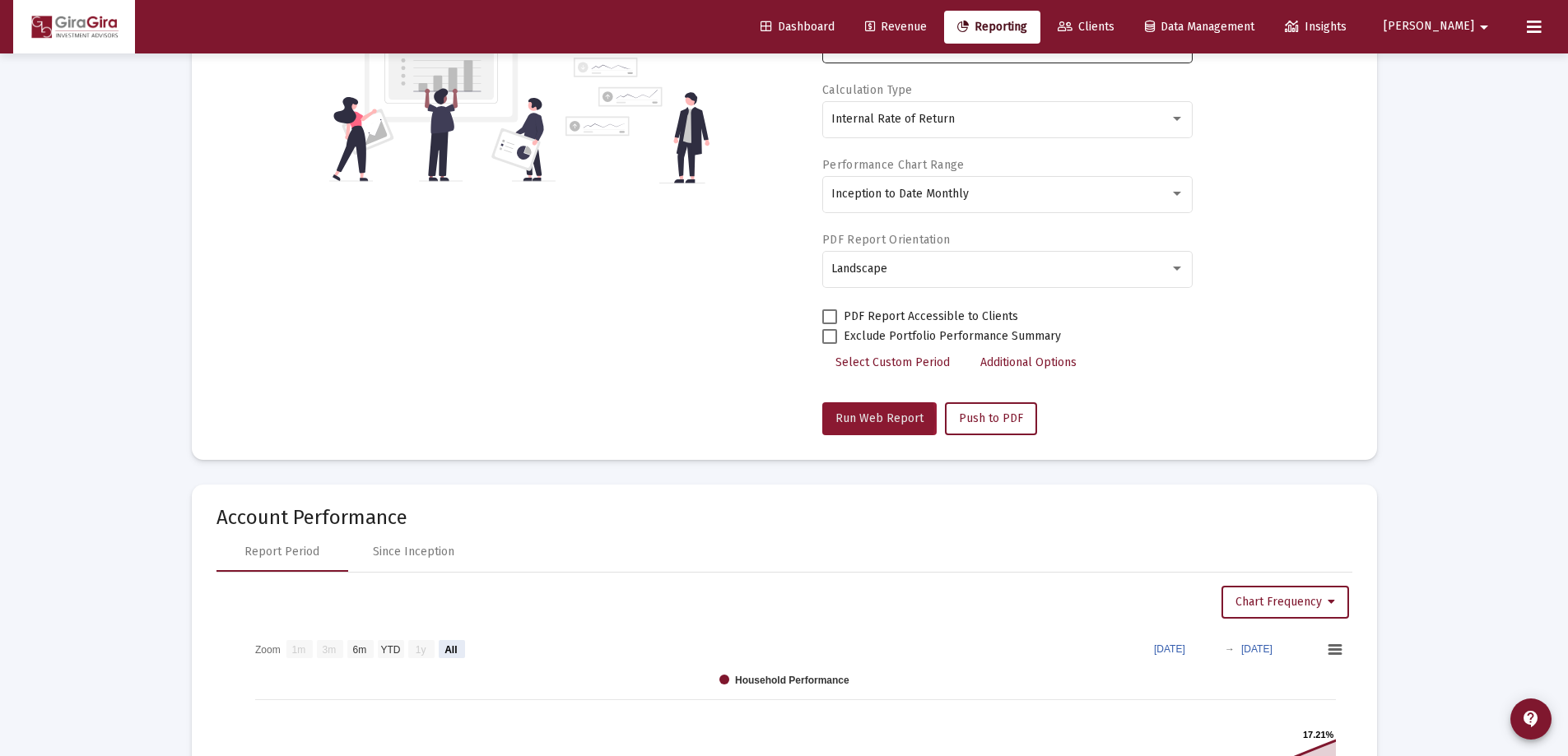
click at [873, 419] on span "Run Web Report" at bounding box center [879, 418] width 88 height 14
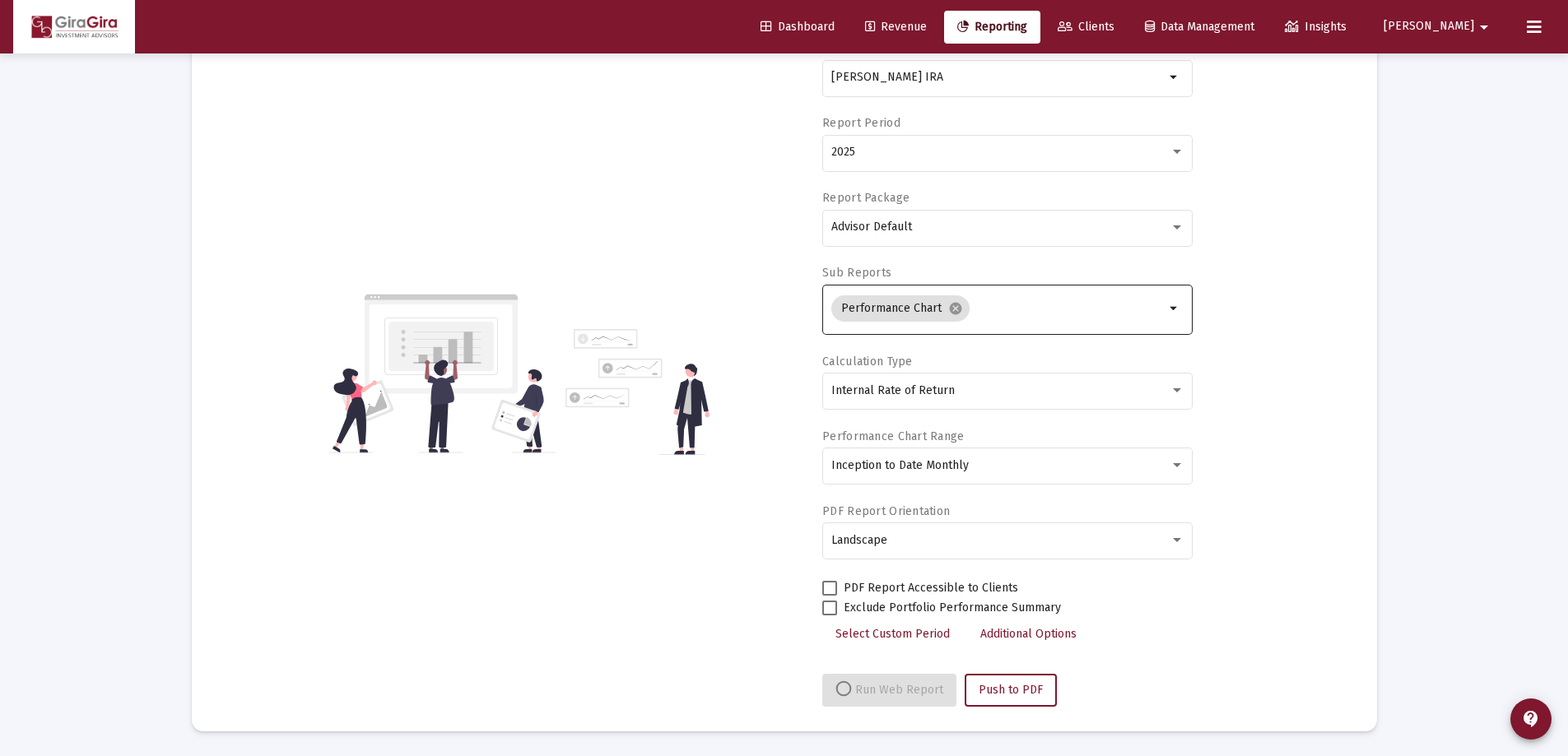
select select "View all"
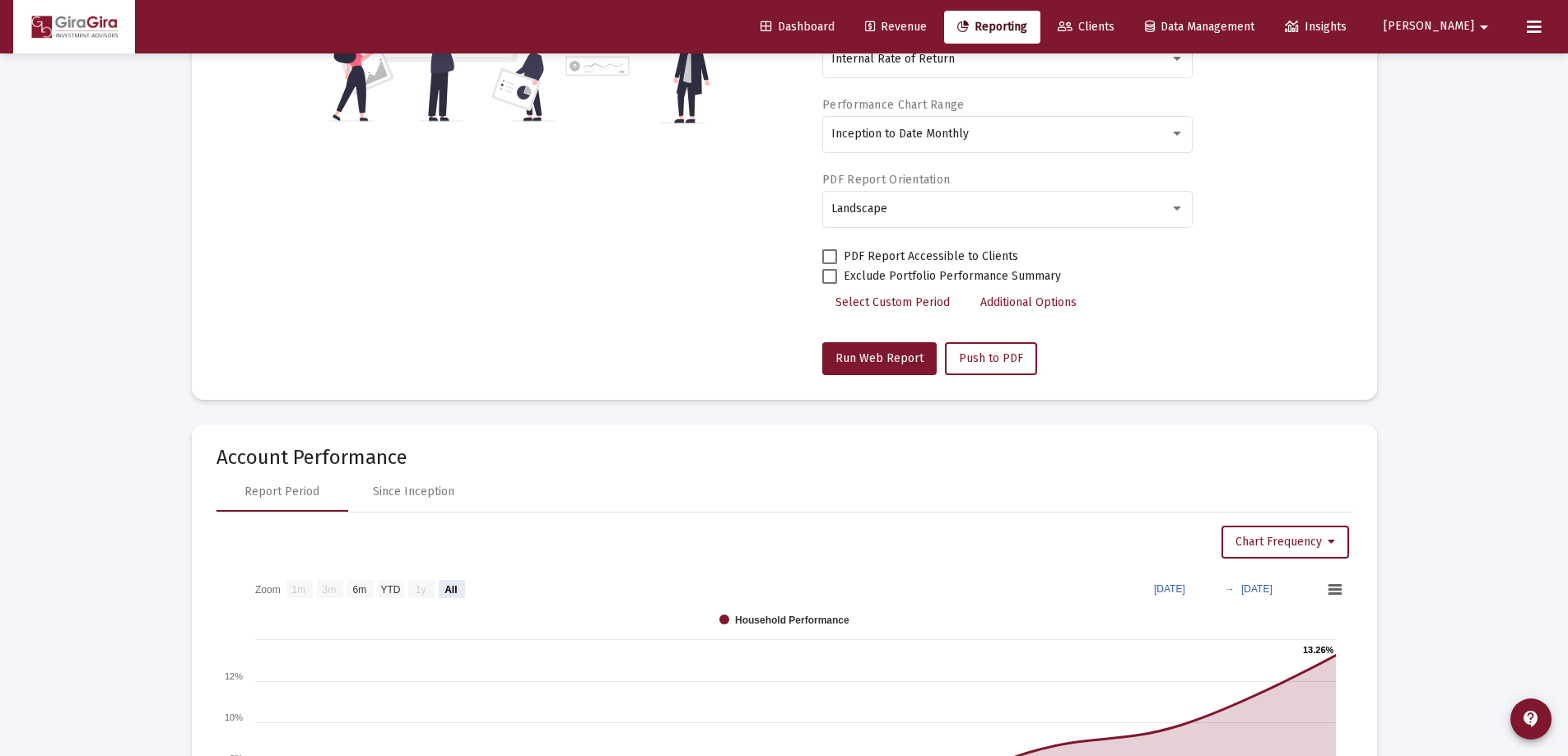
scroll to position [576, 0]
